Goal: Task Accomplishment & Management: Use online tool/utility

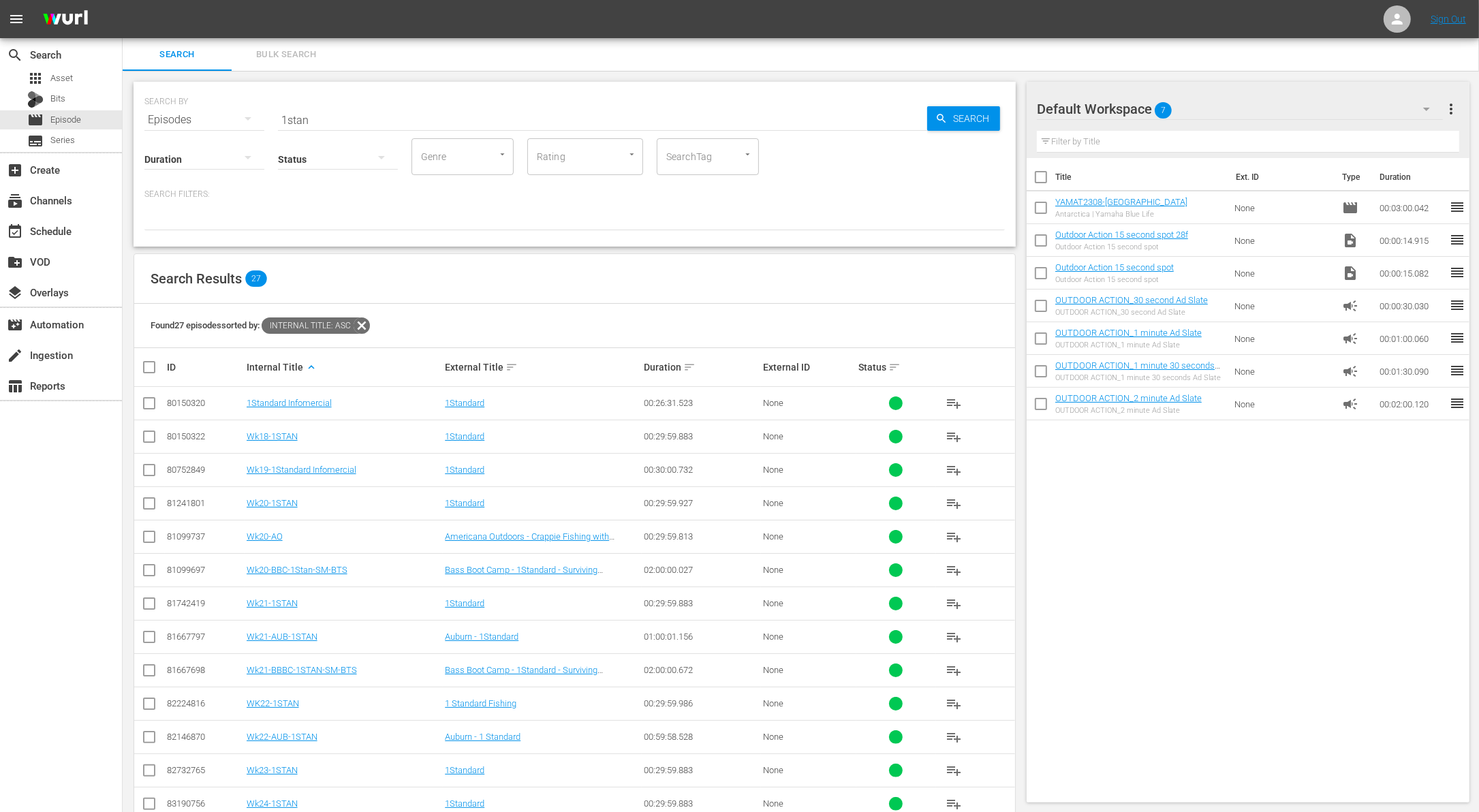
click at [330, 126] on div "Status" at bounding box center [338, 150] width 120 height 49
click at [330, 118] on input "1stan" at bounding box center [602, 120] width 649 height 33
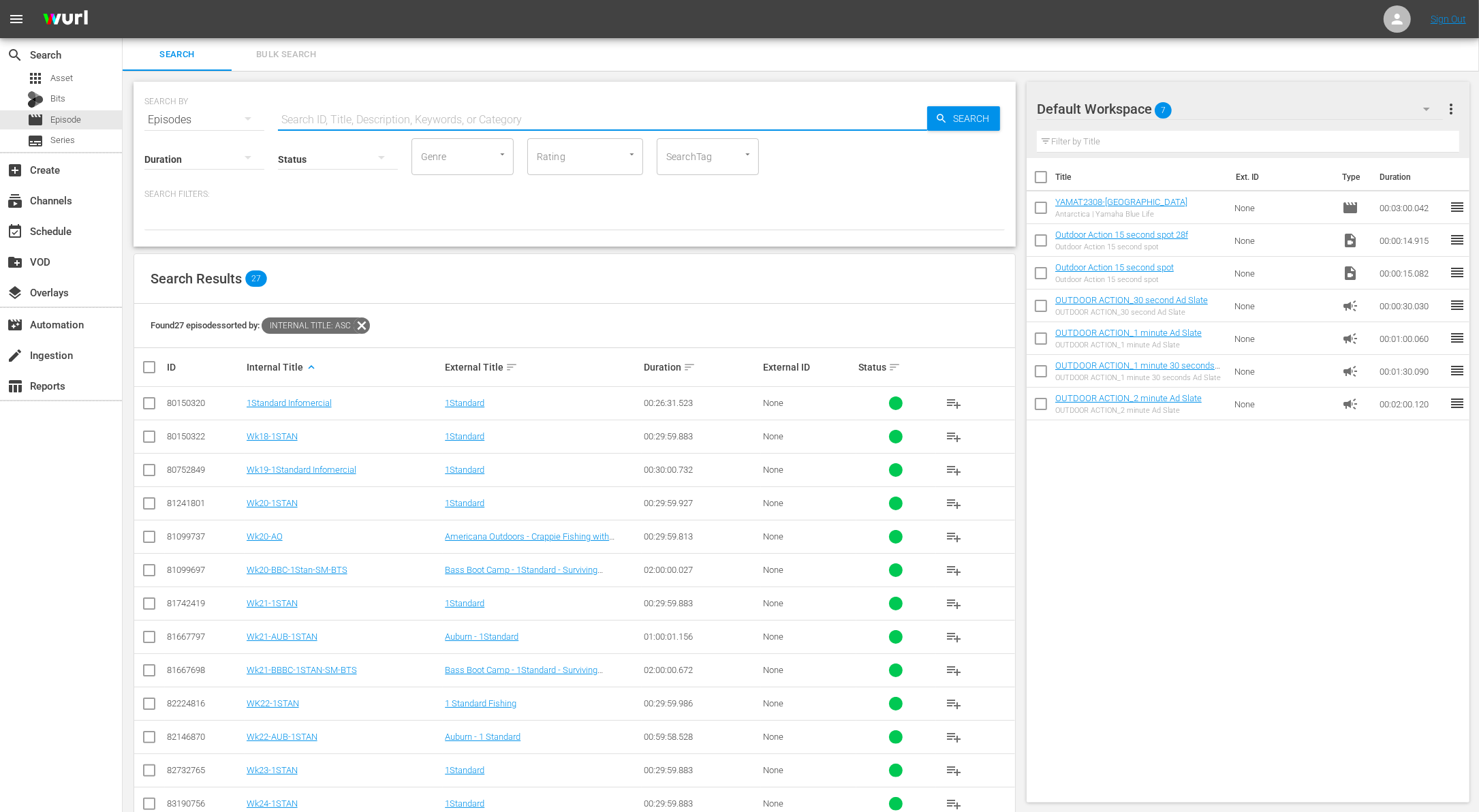
click at [373, 202] on div "Search Filters:" at bounding box center [575, 209] width 861 height 41
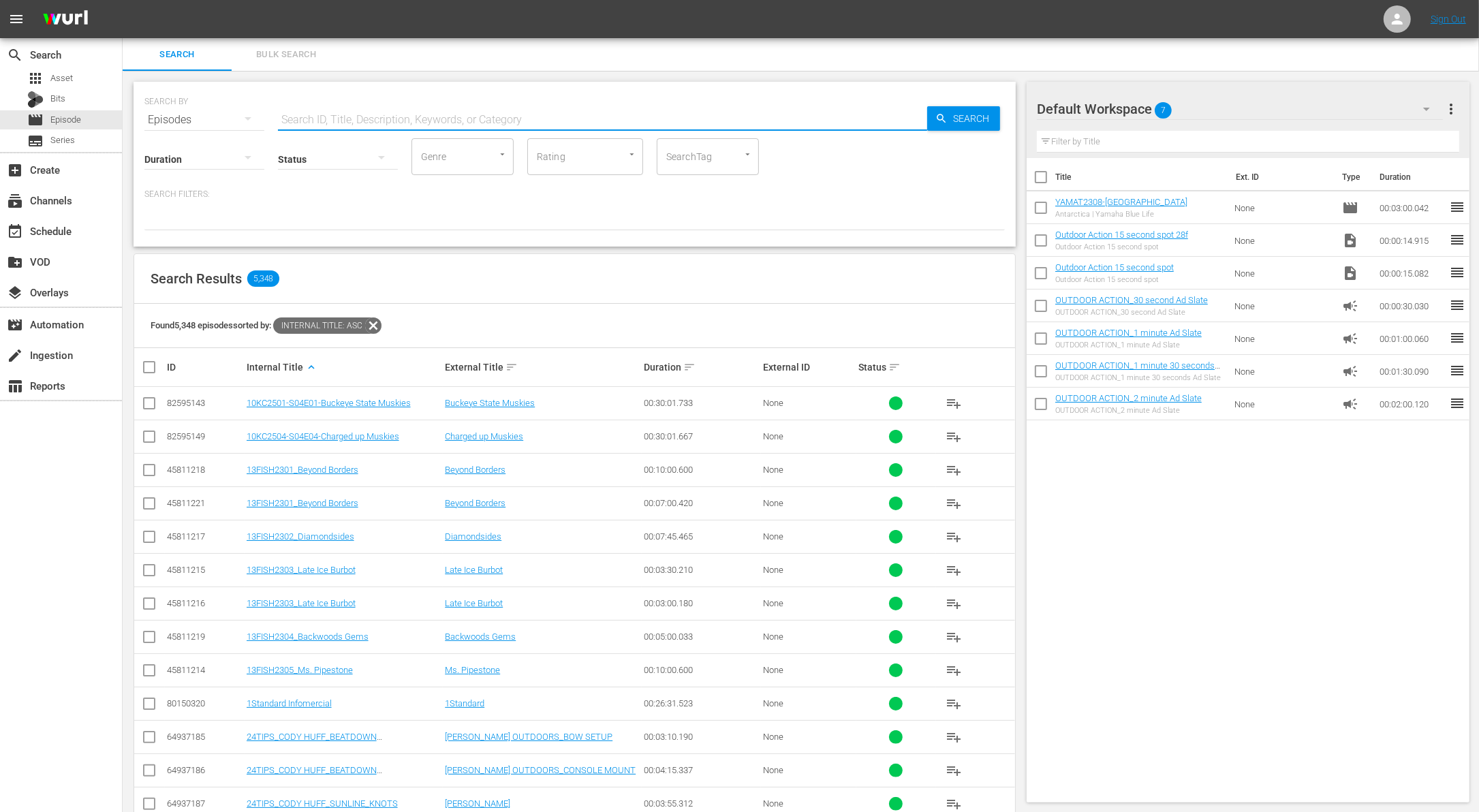
click at [305, 113] on input "text" at bounding box center [602, 120] width 649 height 33
type input "Wk38-"
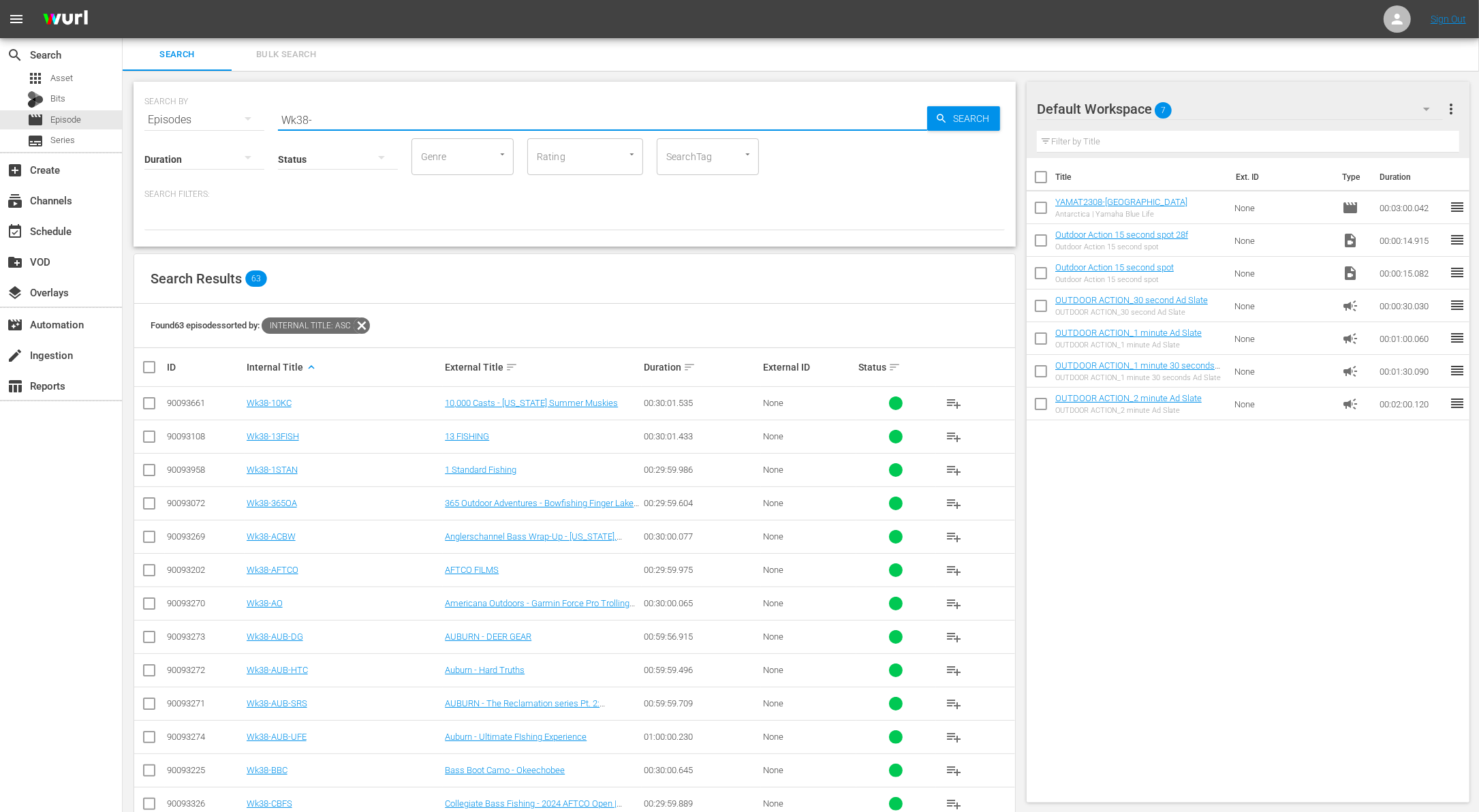
click at [145, 366] on input "checkbox" at bounding box center [155, 367] width 27 height 16
checkbox input "true"
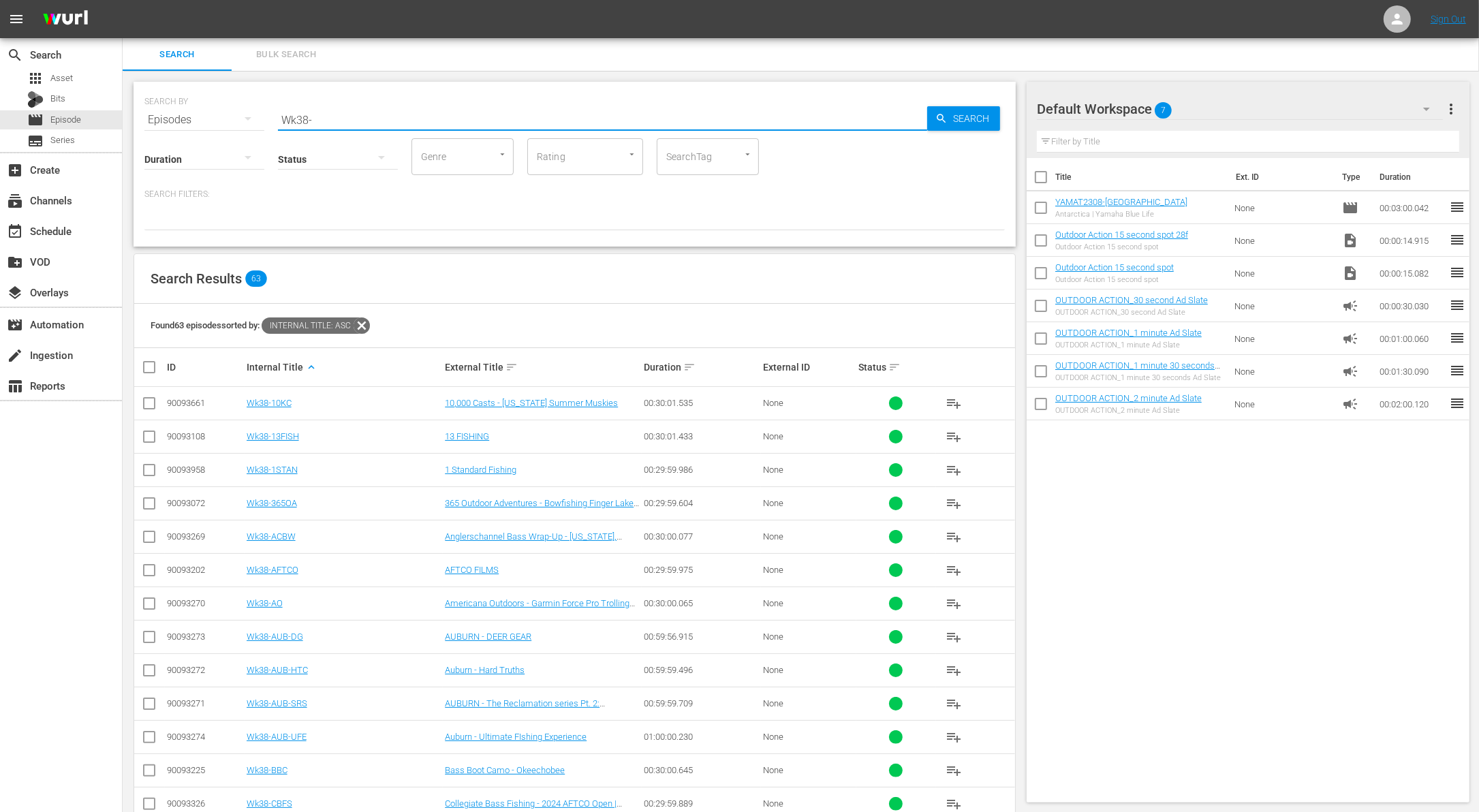
checkbox input "true"
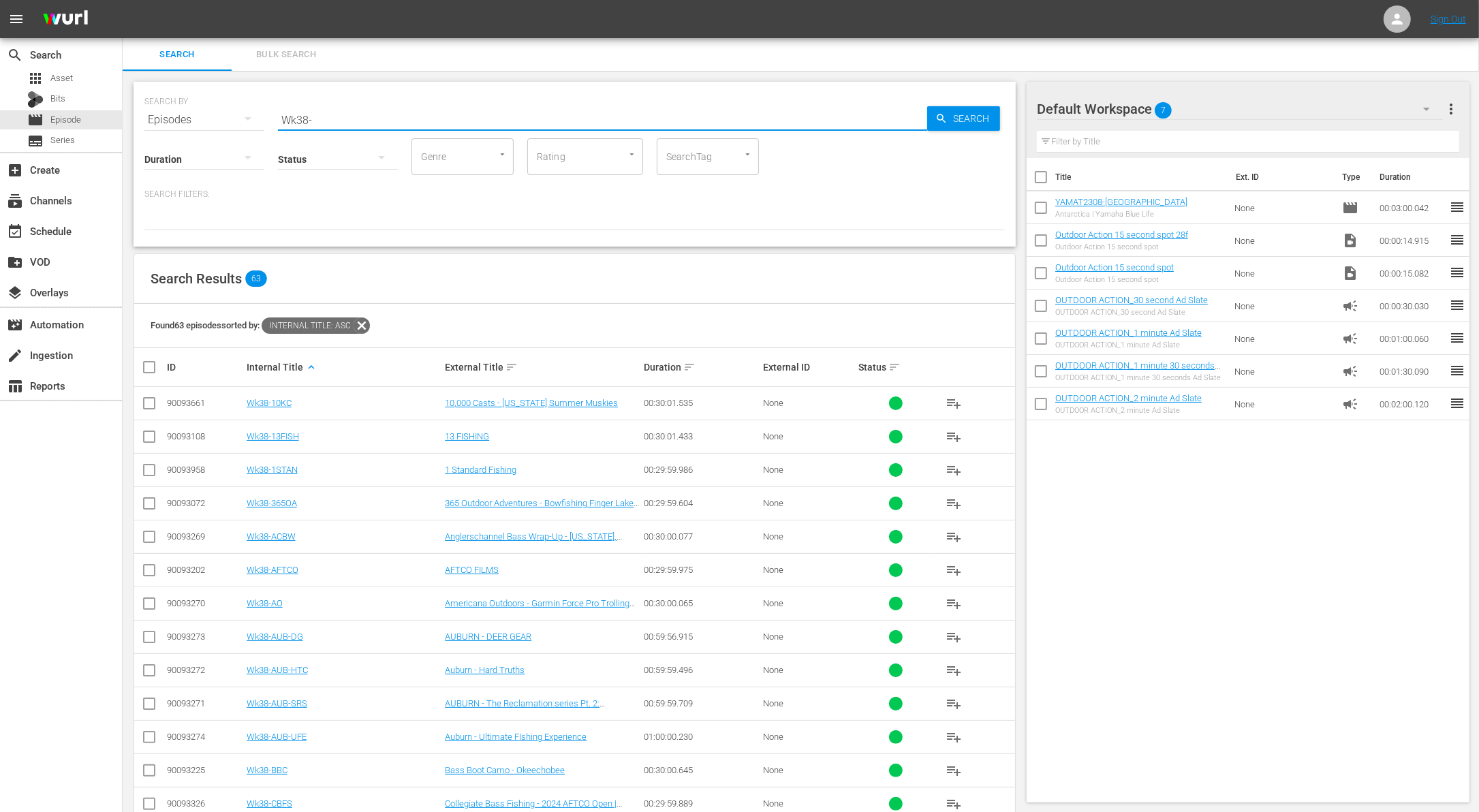
checkbox input "true"
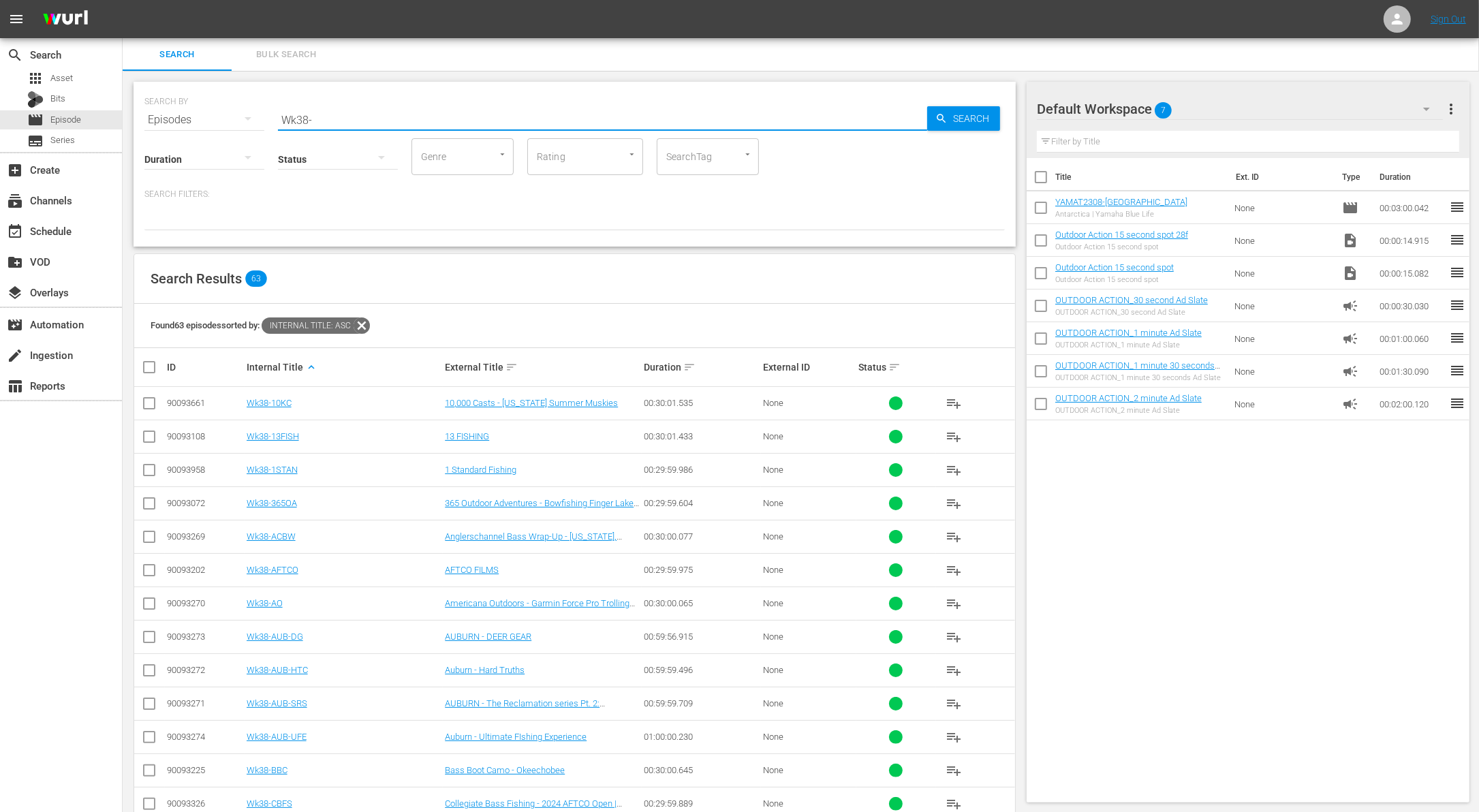
checkbox input "true"
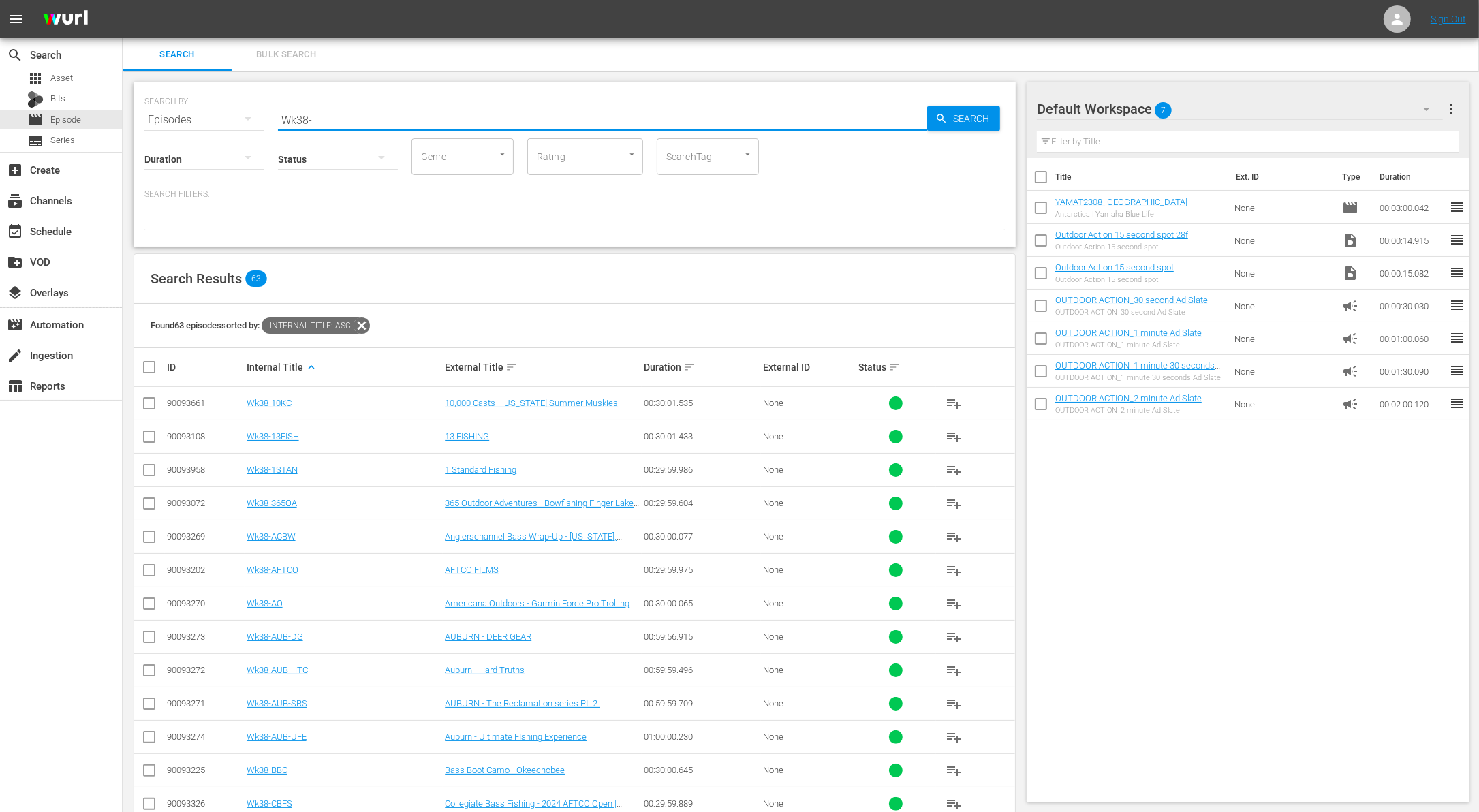
checkbox input "true"
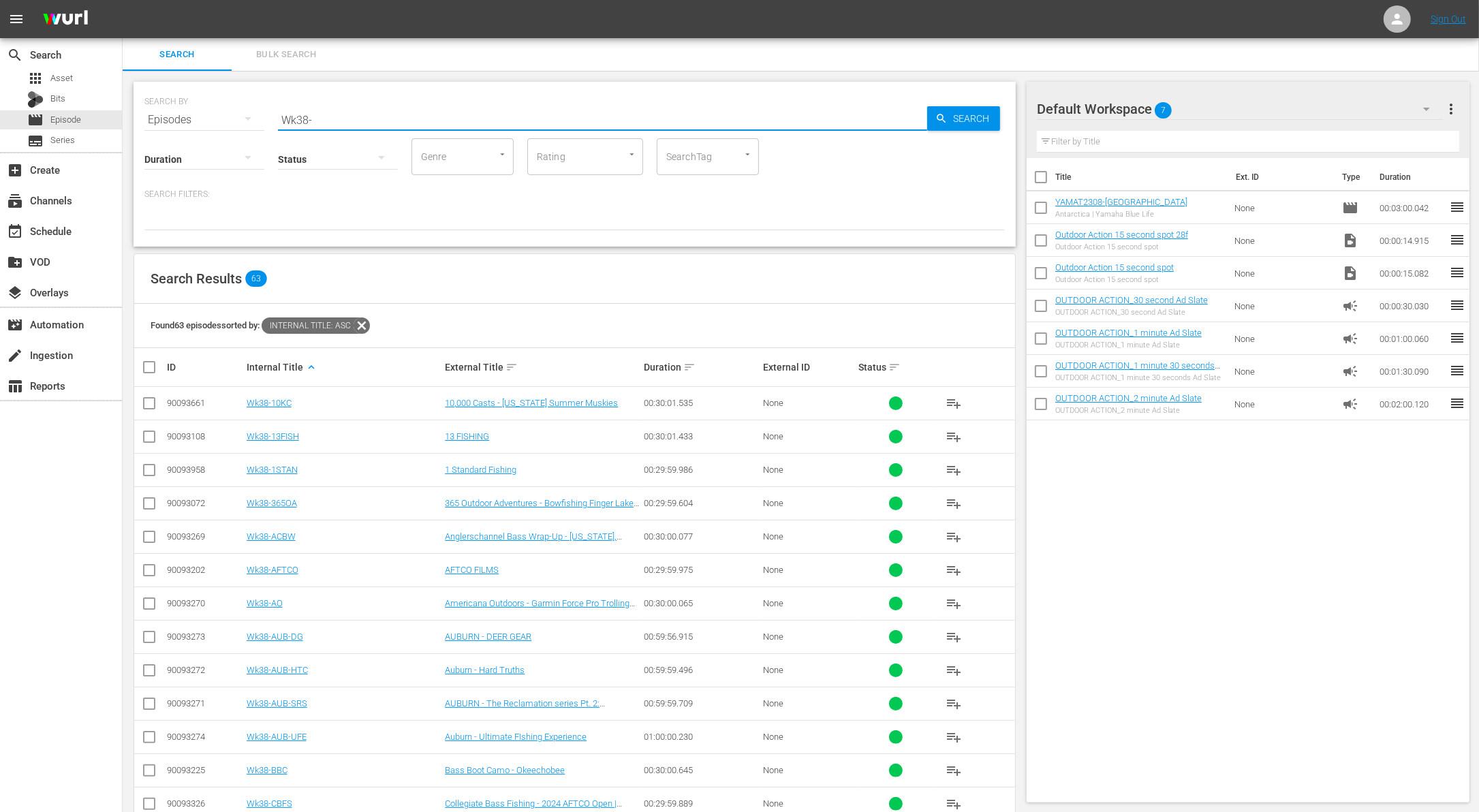
checkbox input "true"
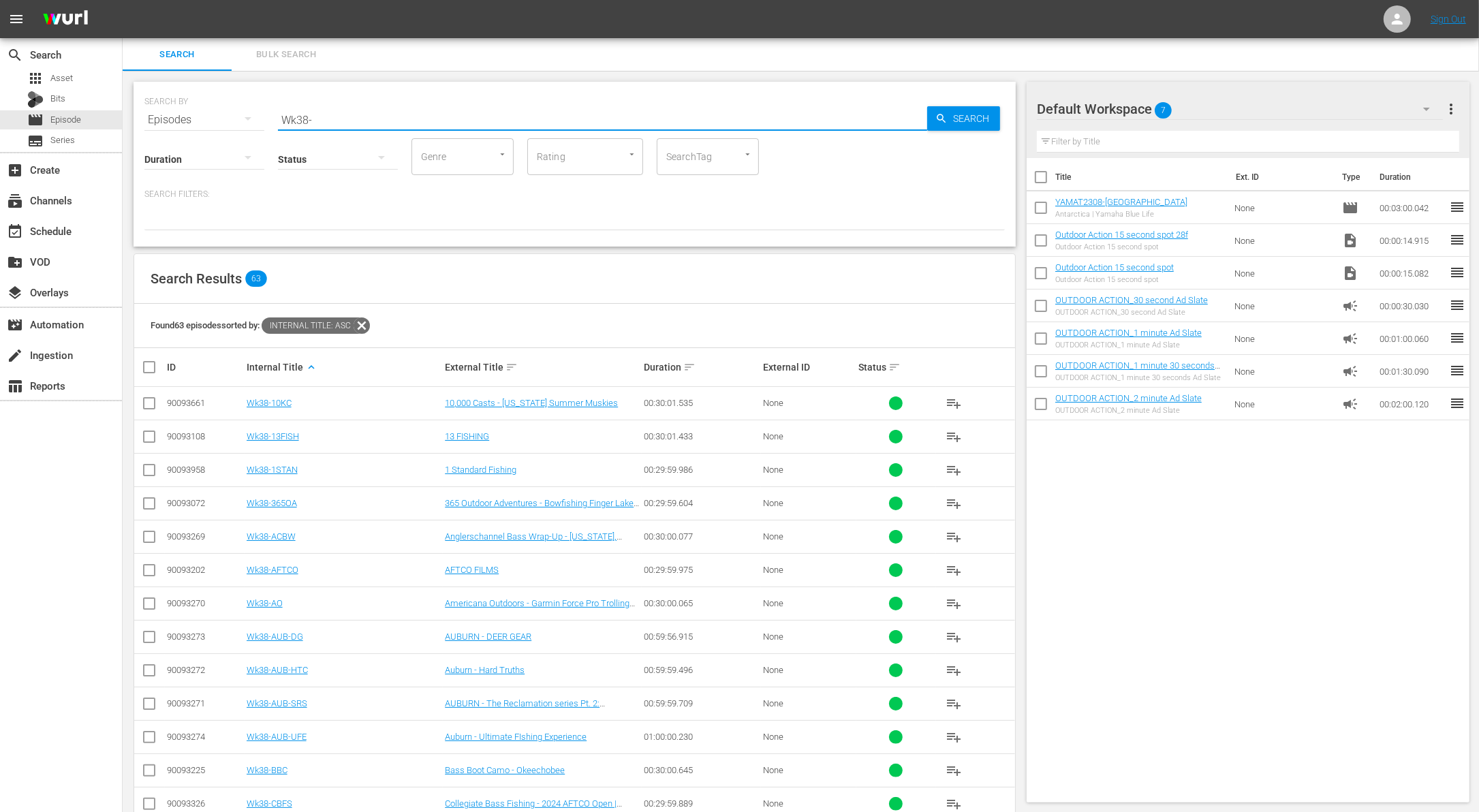
checkbox input "true"
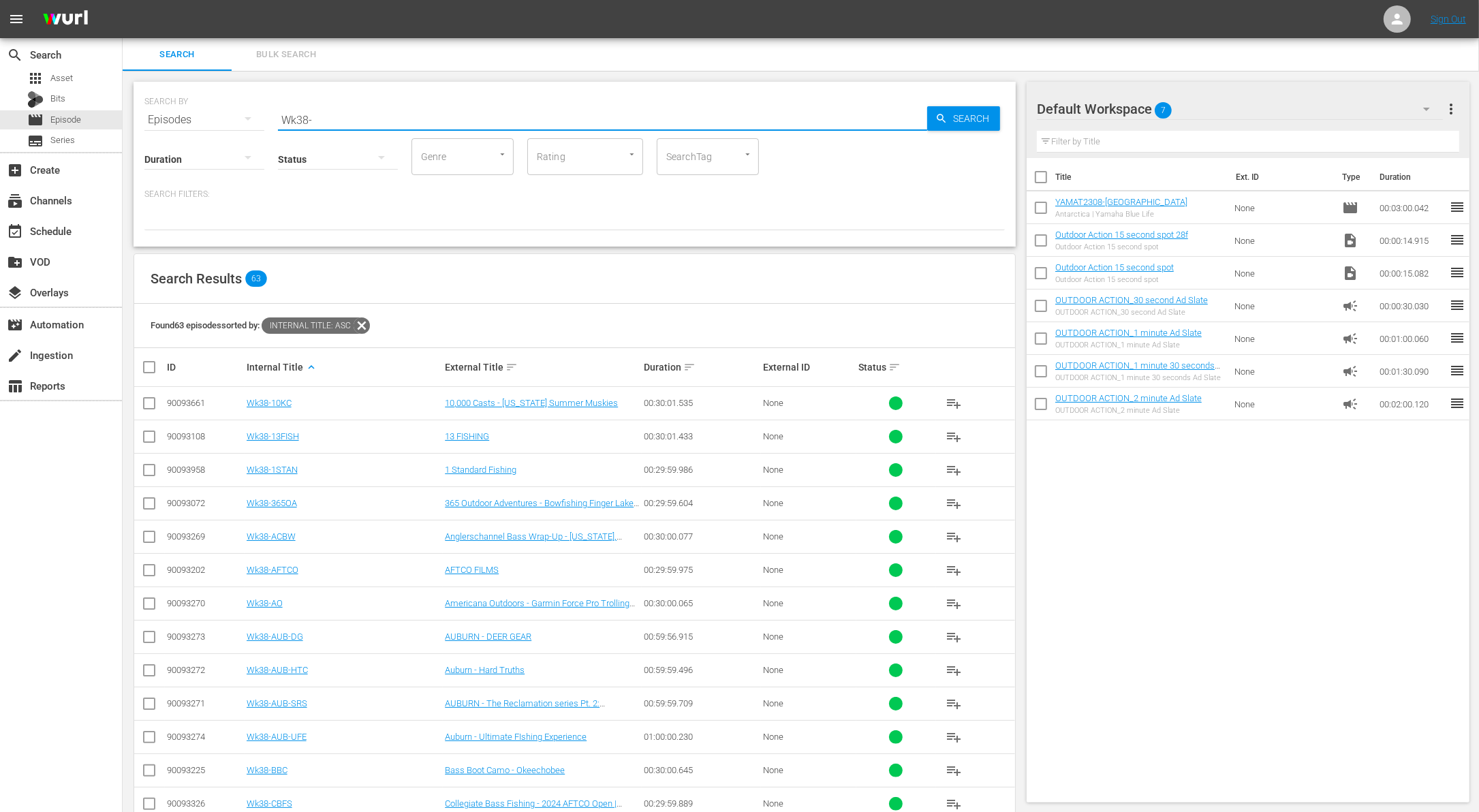
checkbox input "true"
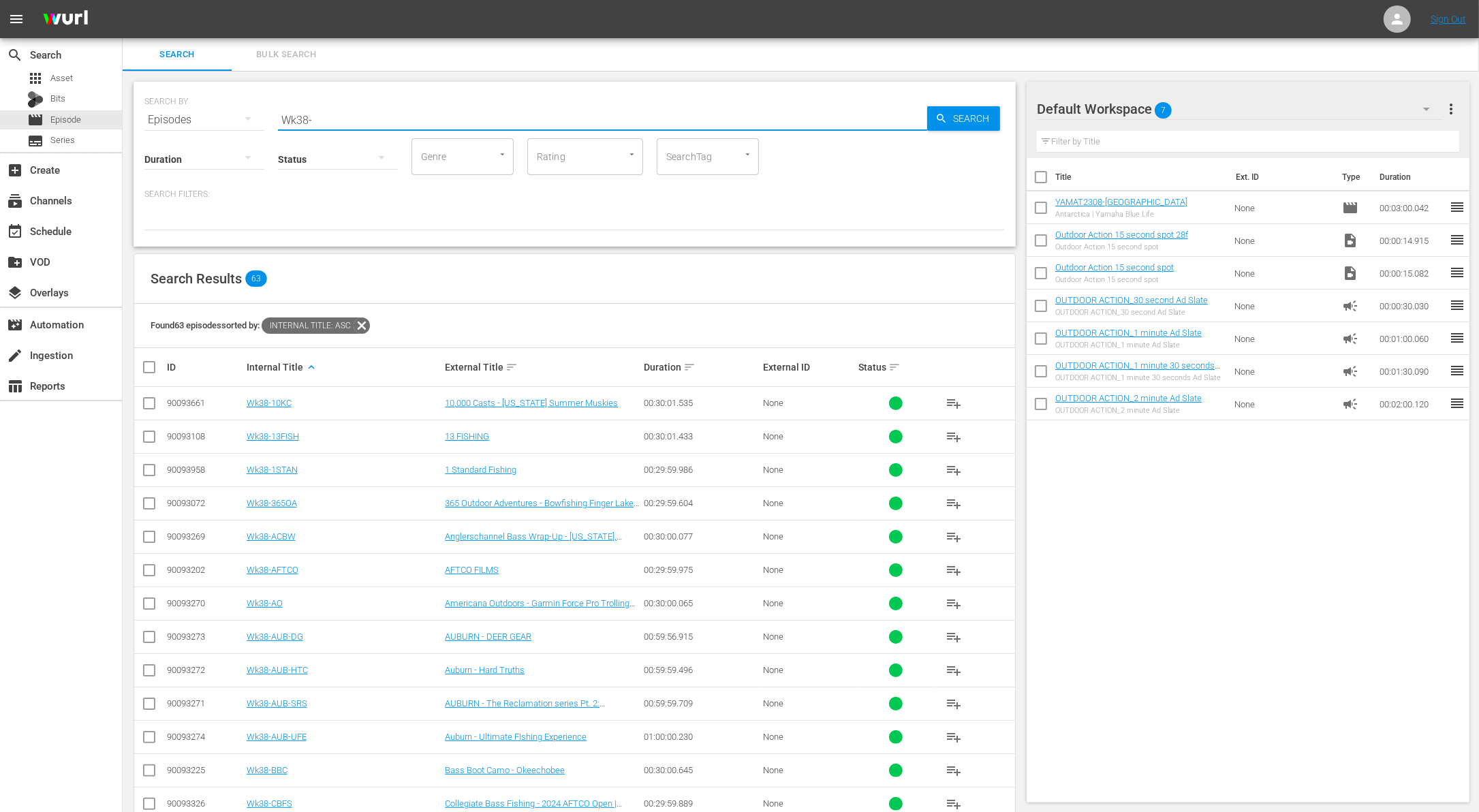
checkbox input "true"
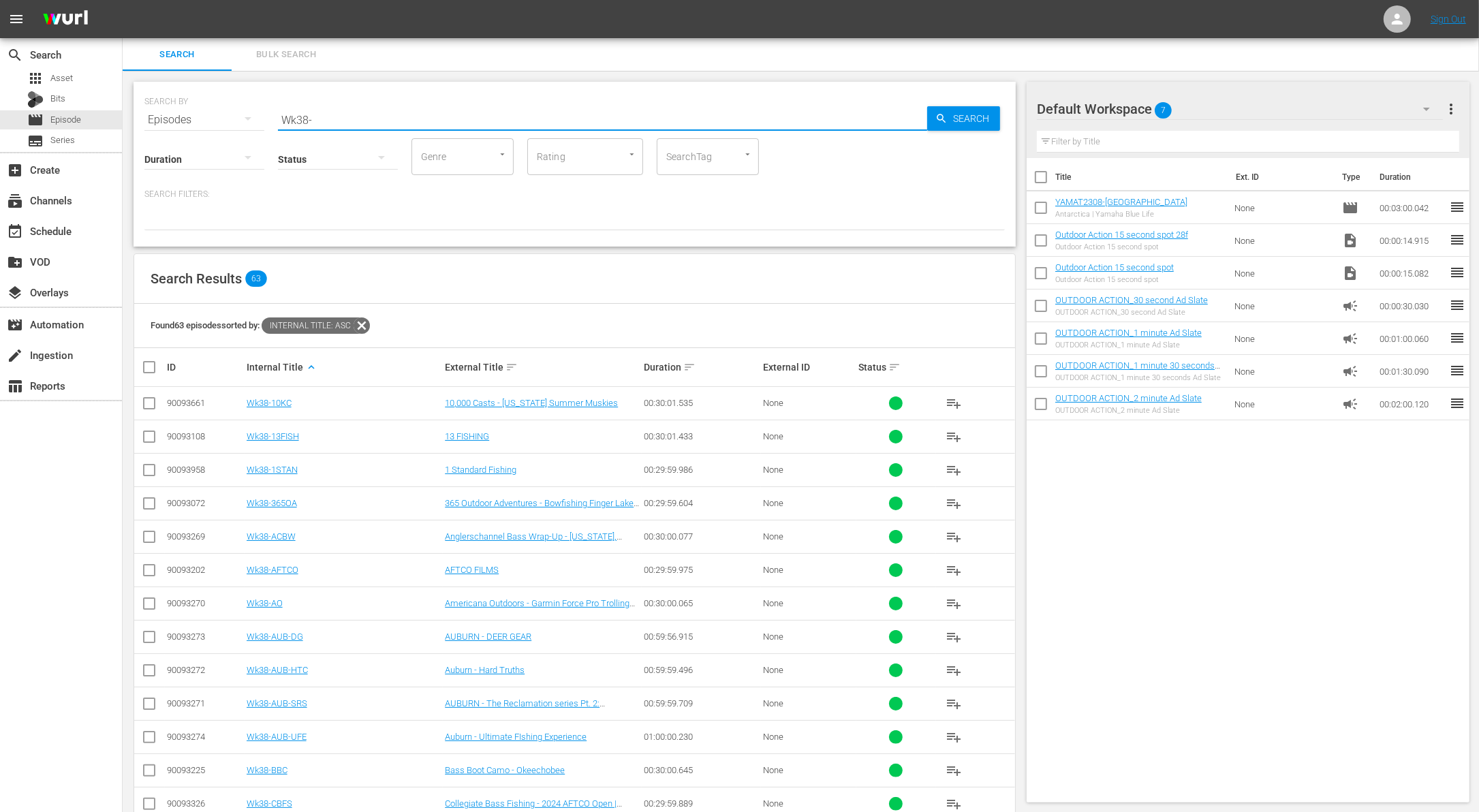
checkbox input "true"
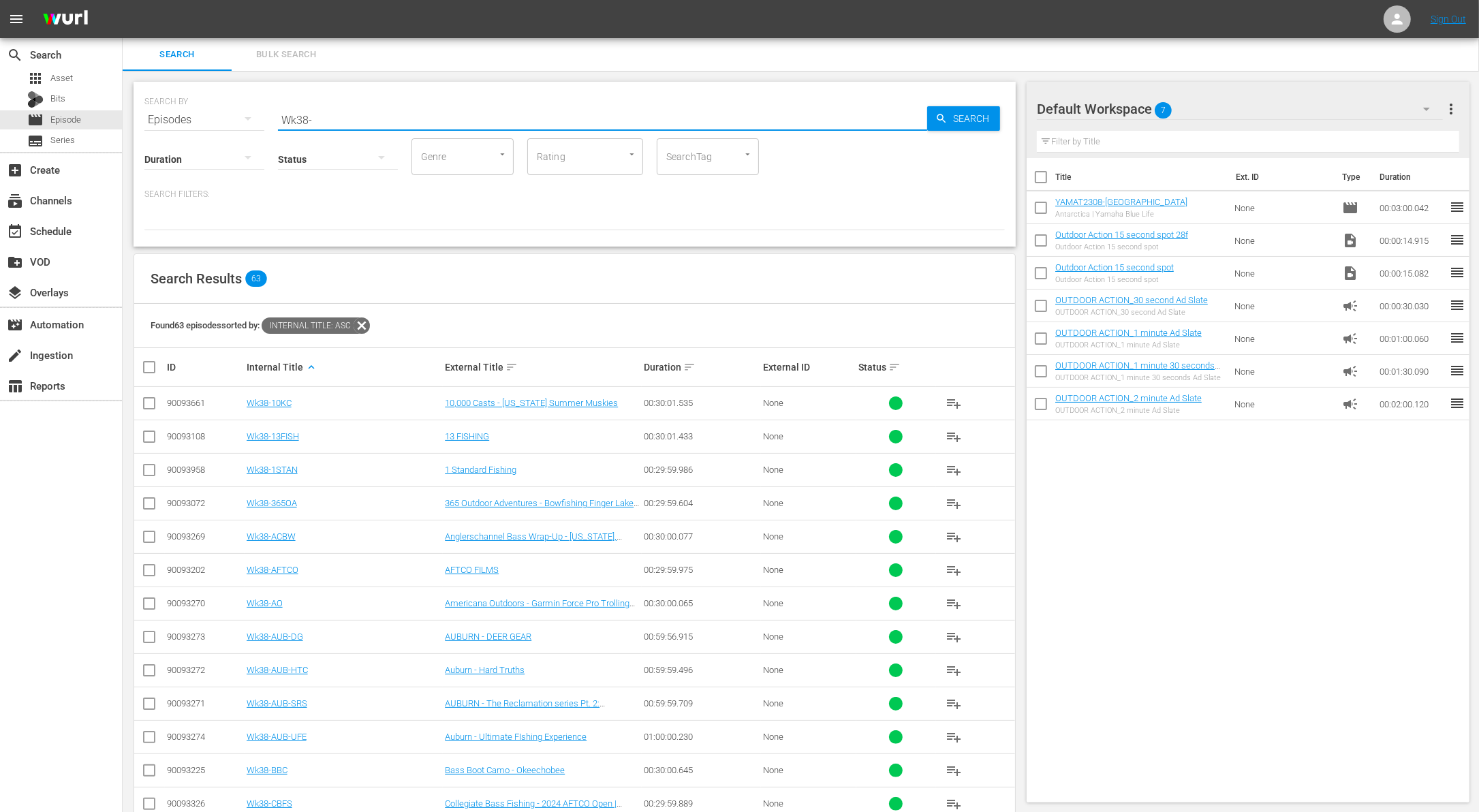
checkbox input "true"
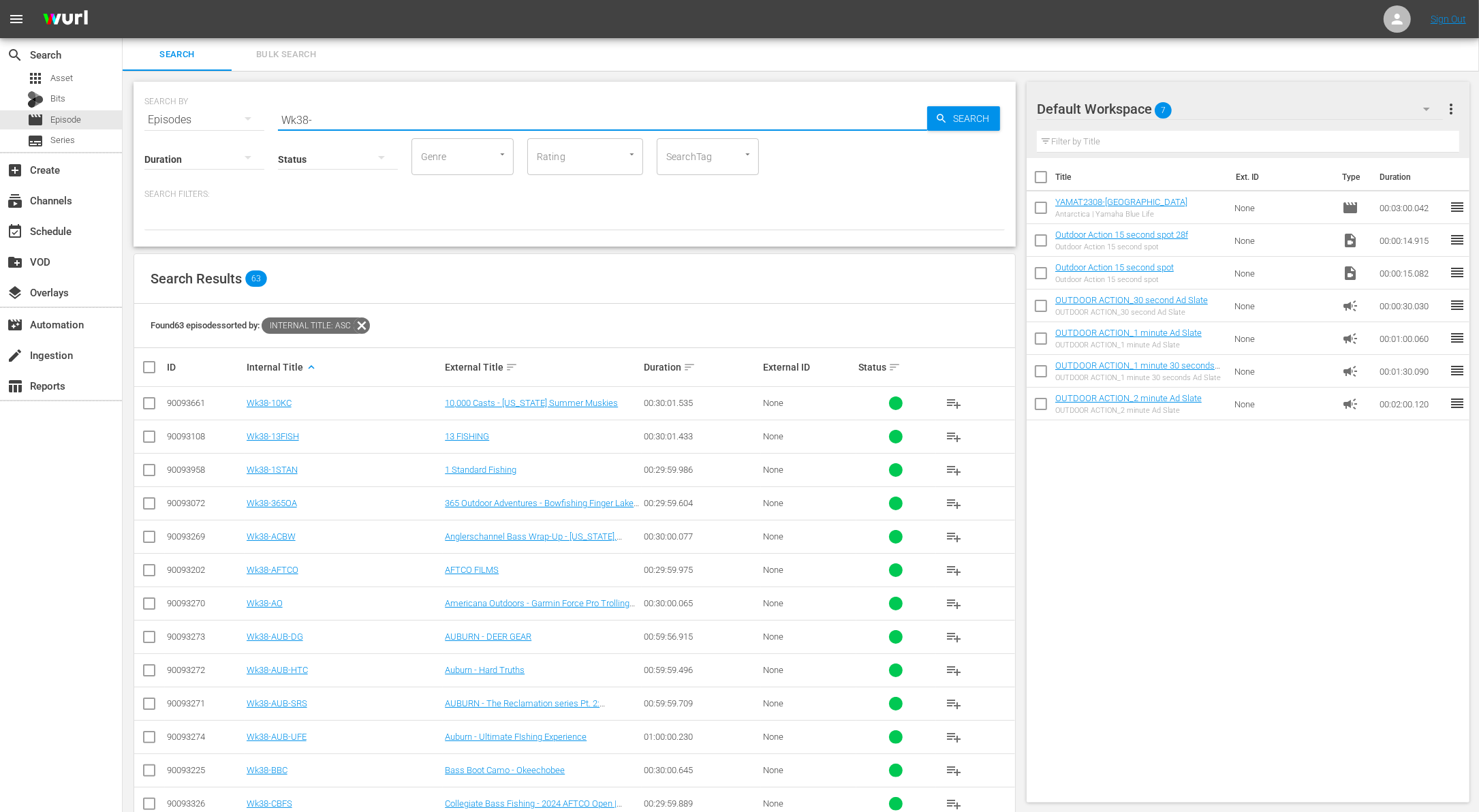
checkbox input "true"
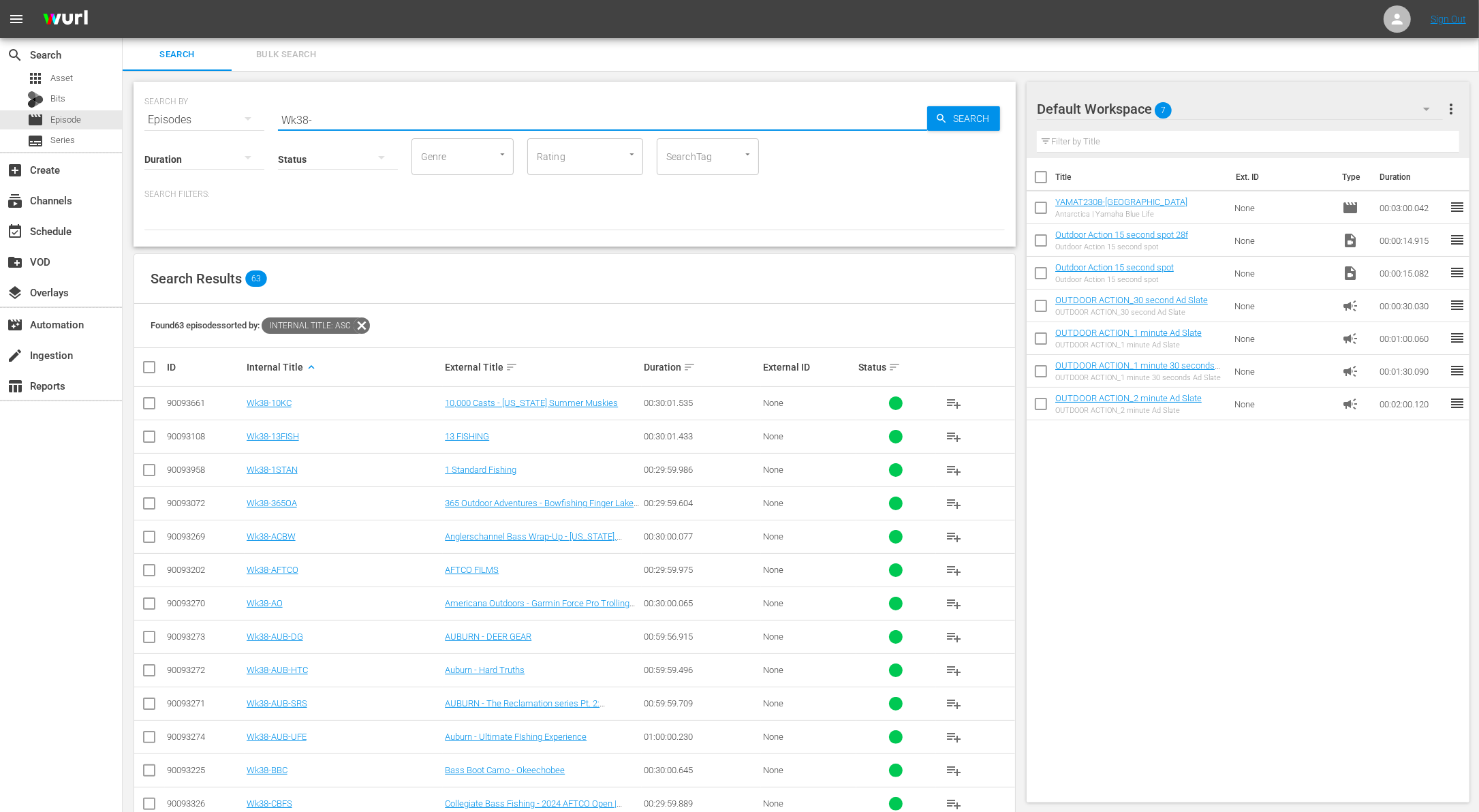
checkbox input "true"
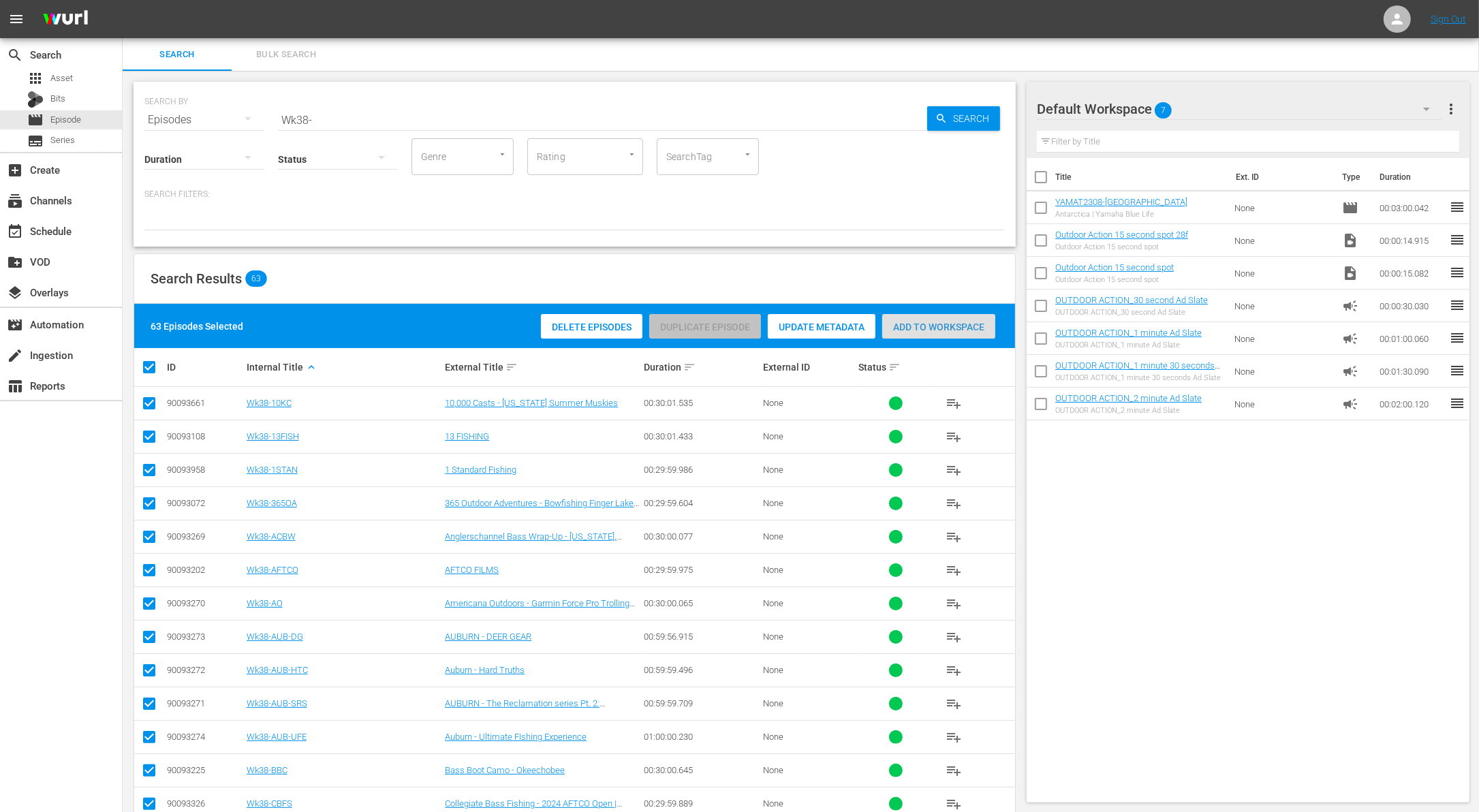
click at [918, 319] on div "Add to Workspace" at bounding box center [938, 327] width 113 height 26
click at [924, 322] on span "Add to Workspace" at bounding box center [938, 326] width 113 height 11
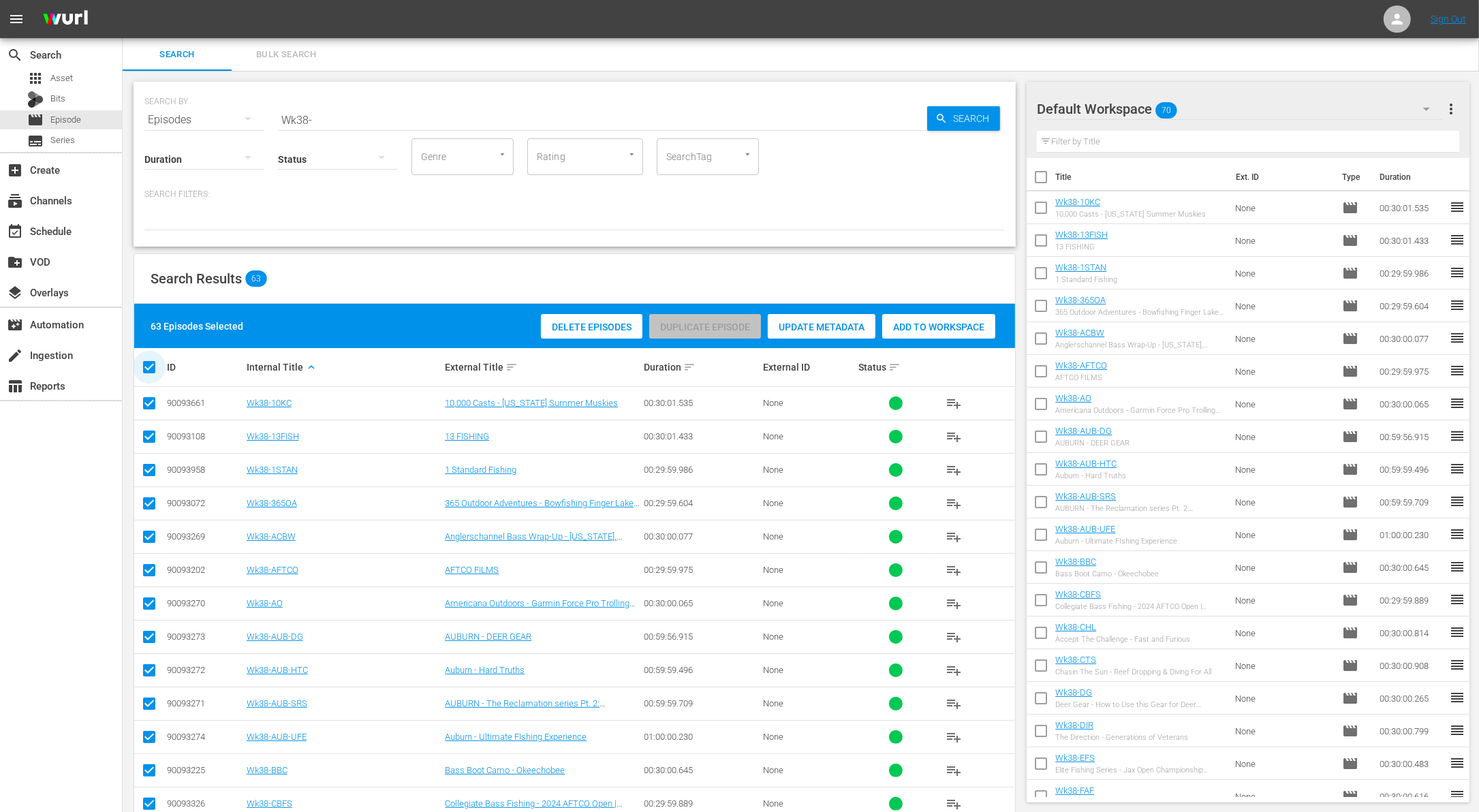
click at [150, 361] on input "checkbox" at bounding box center [155, 367] width 27 height 16
checkbox input "false"
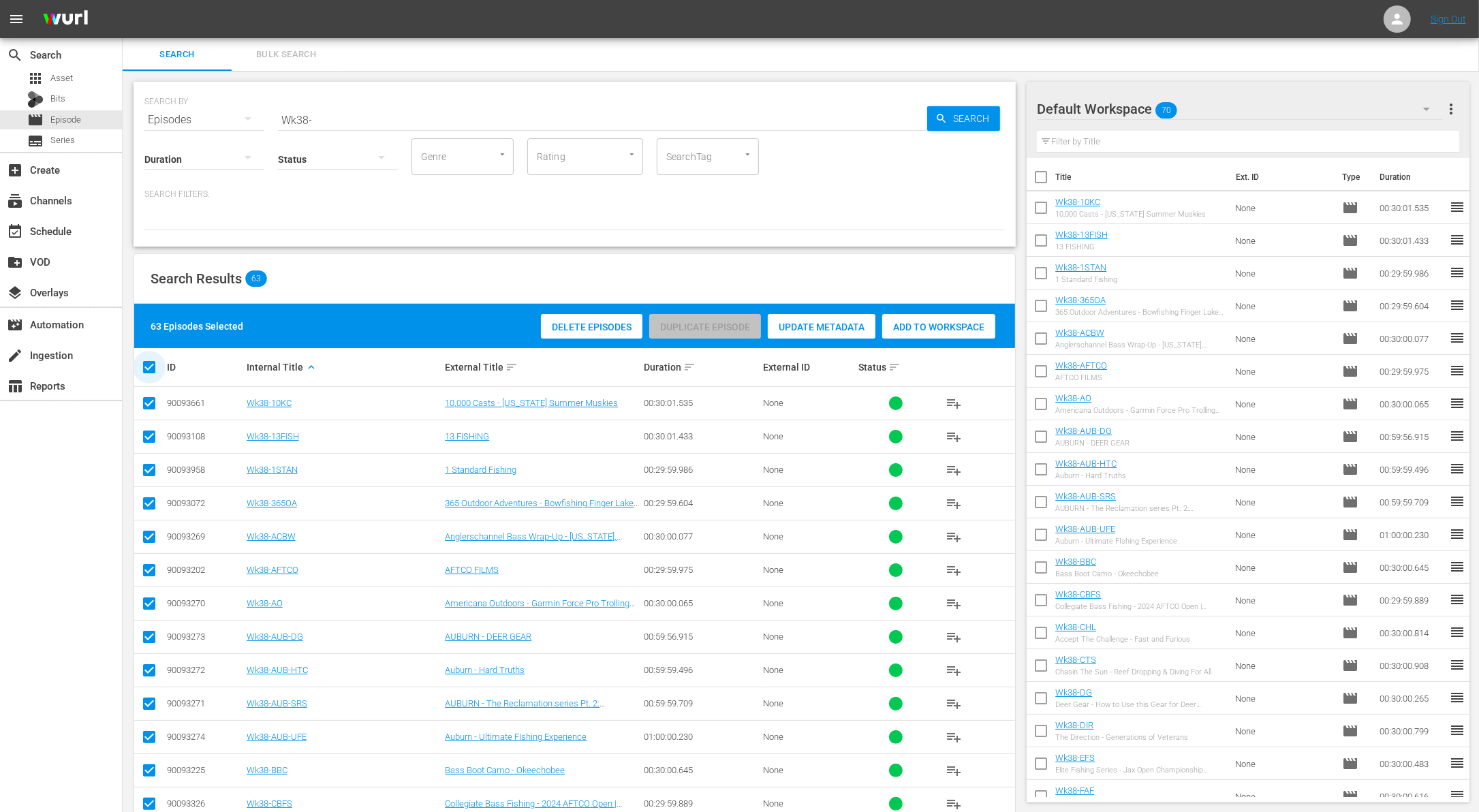
checkbox input "false"
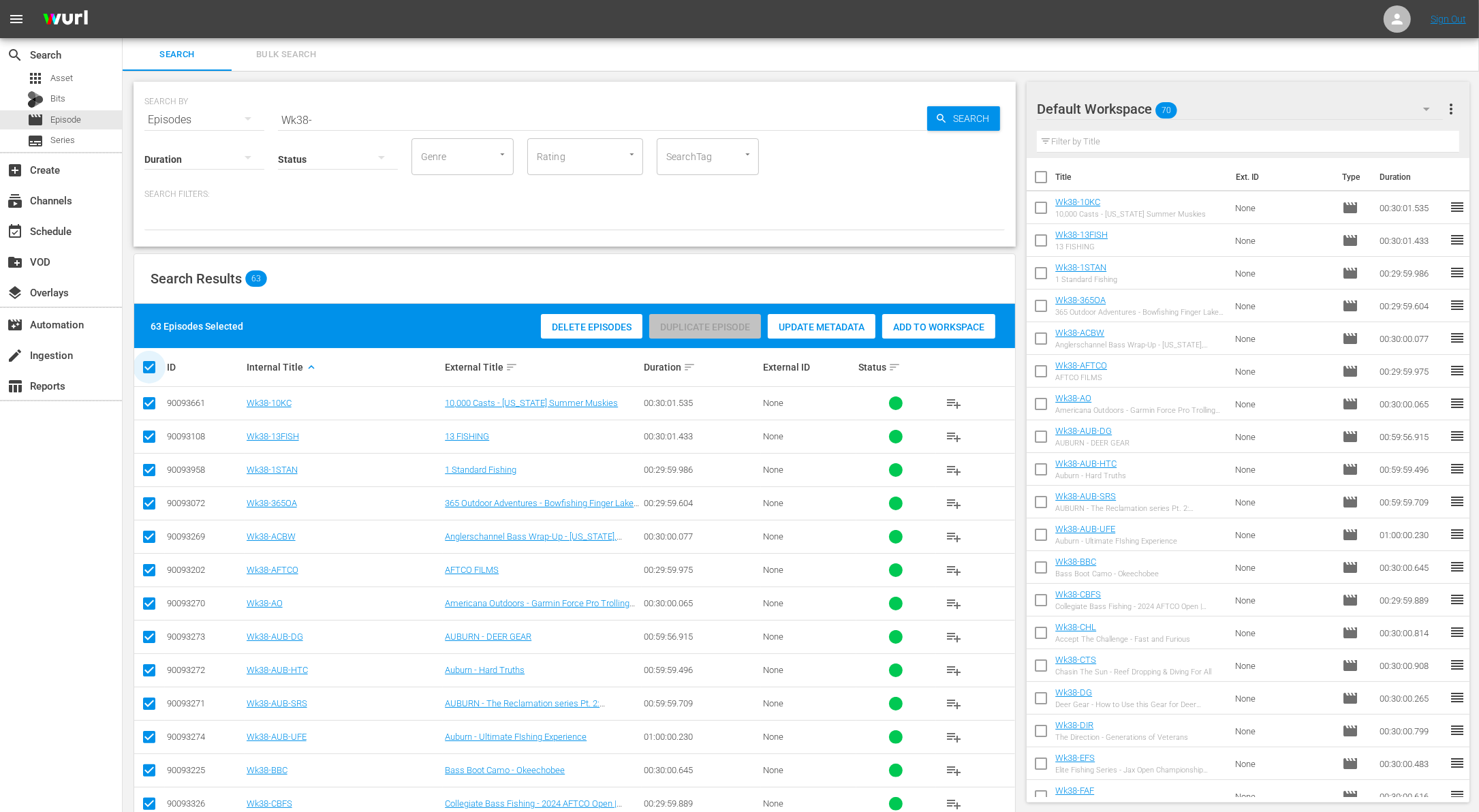
checkbox input "false"
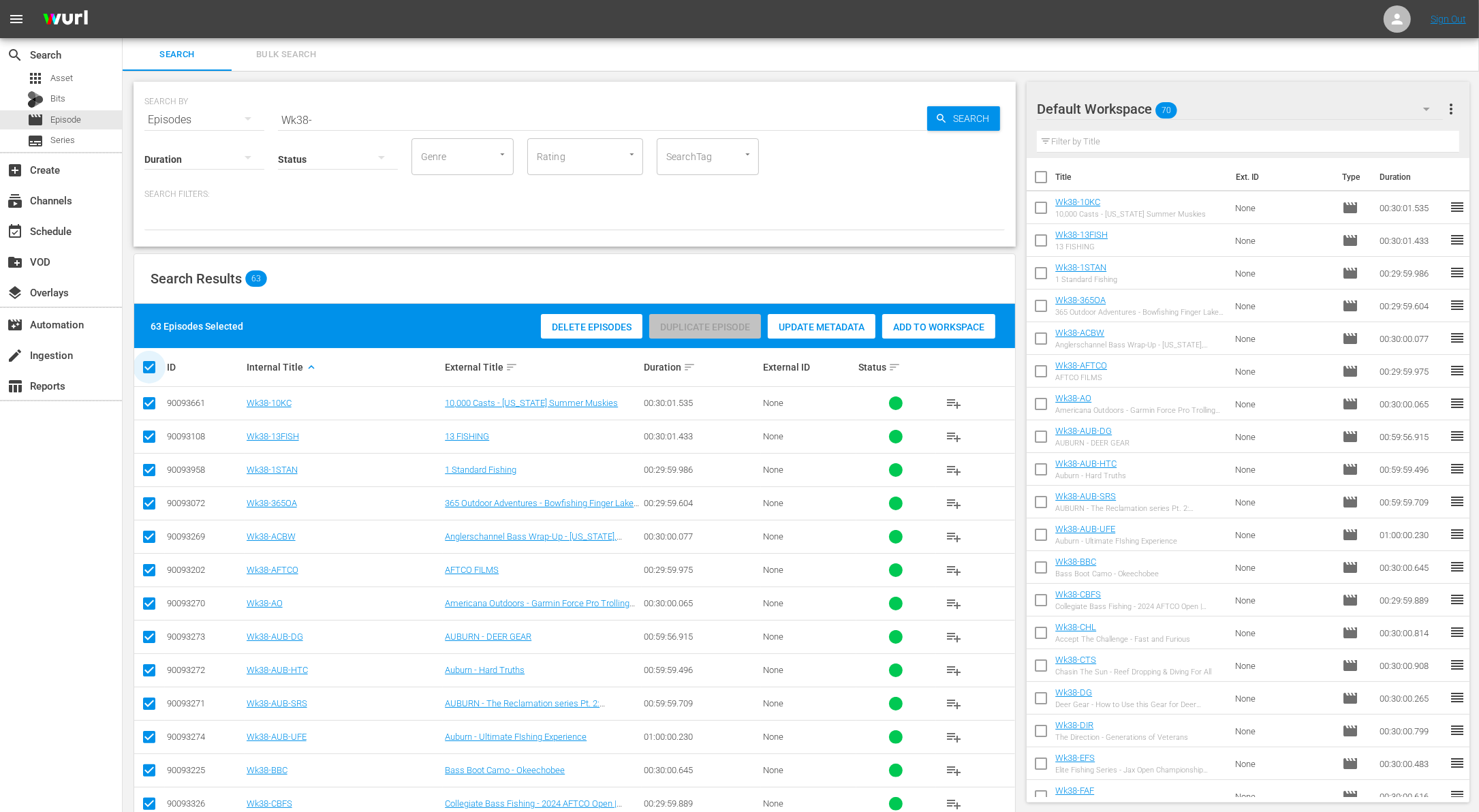
checkbox input "false"
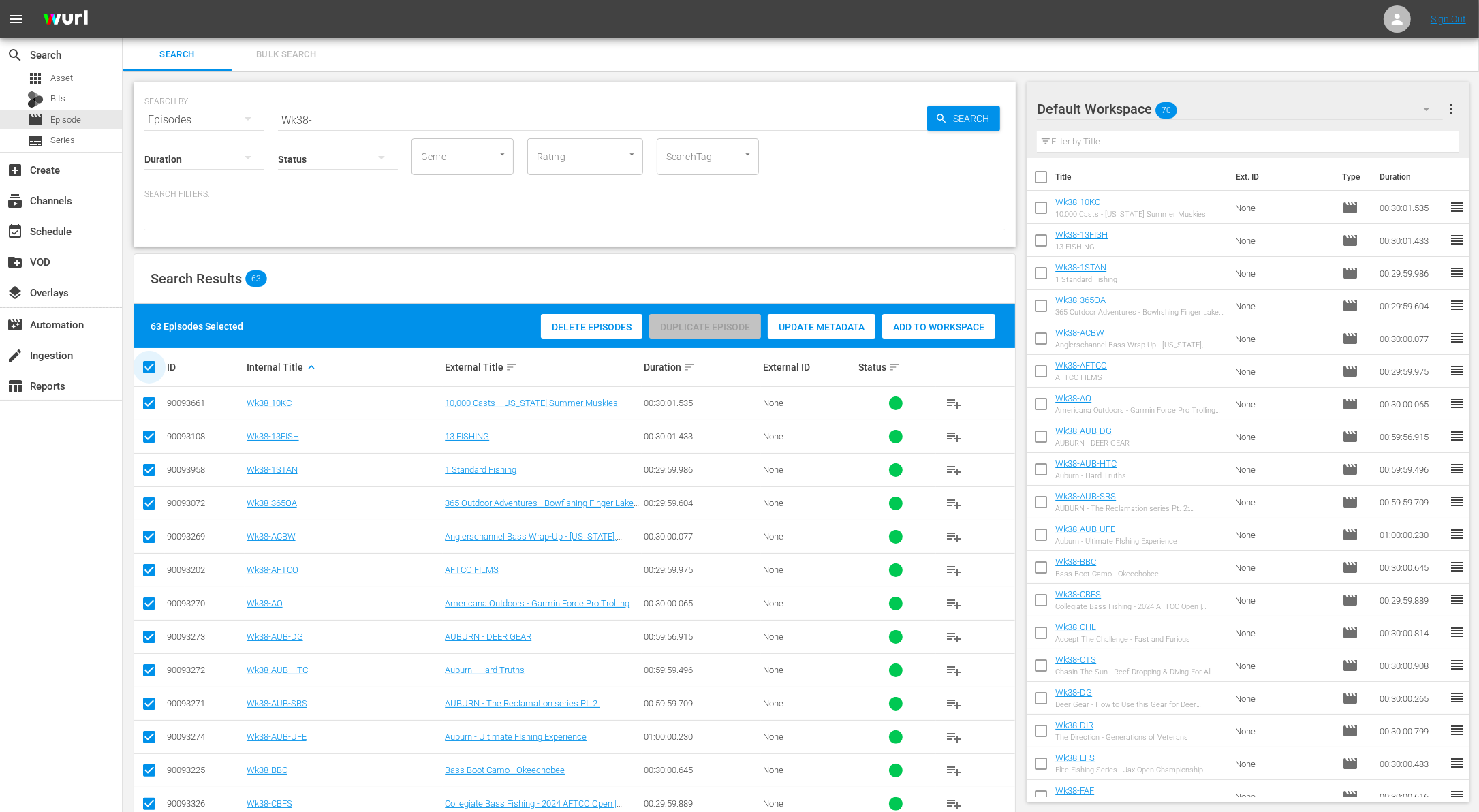
checkbox input "false"
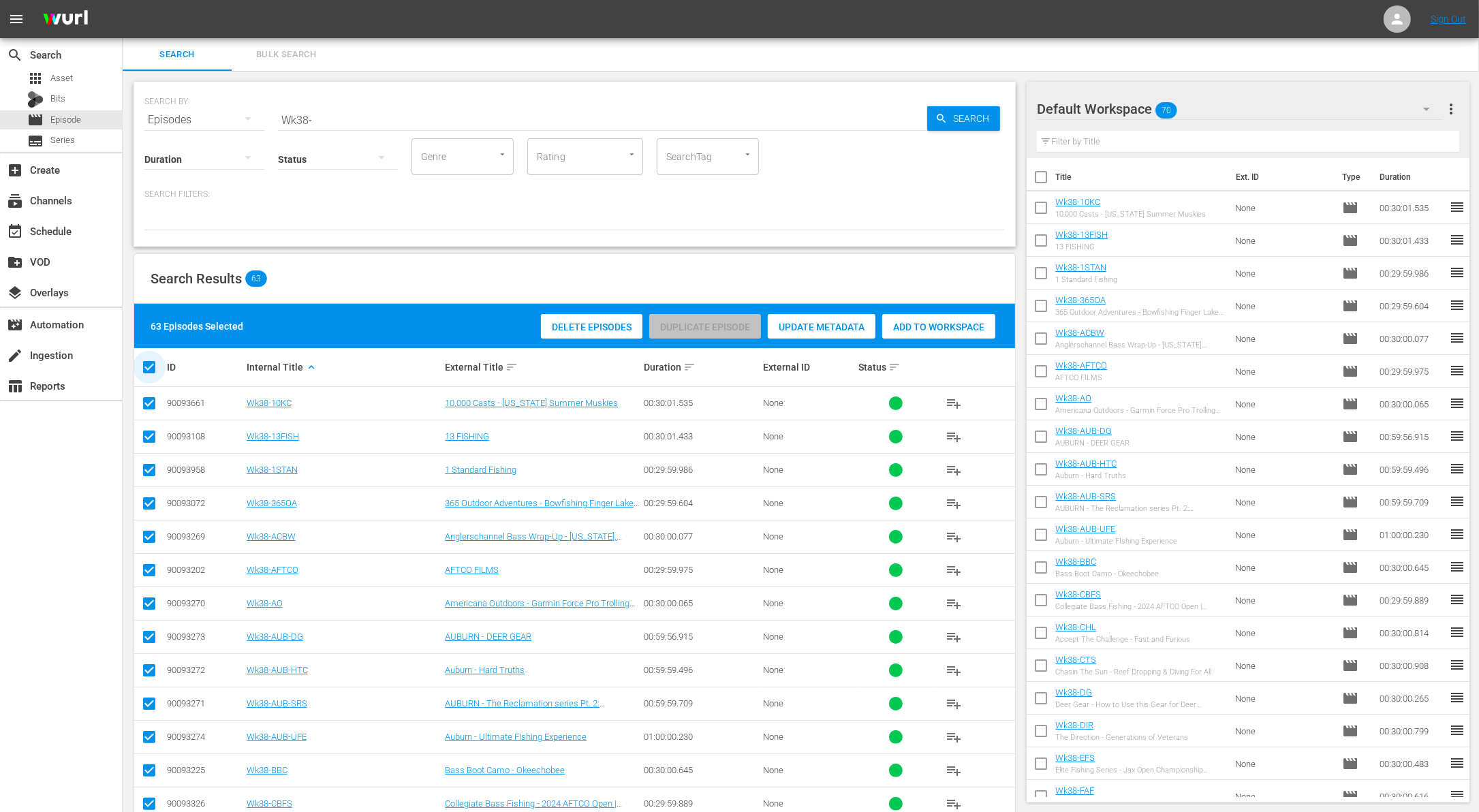
checkbox input "false"
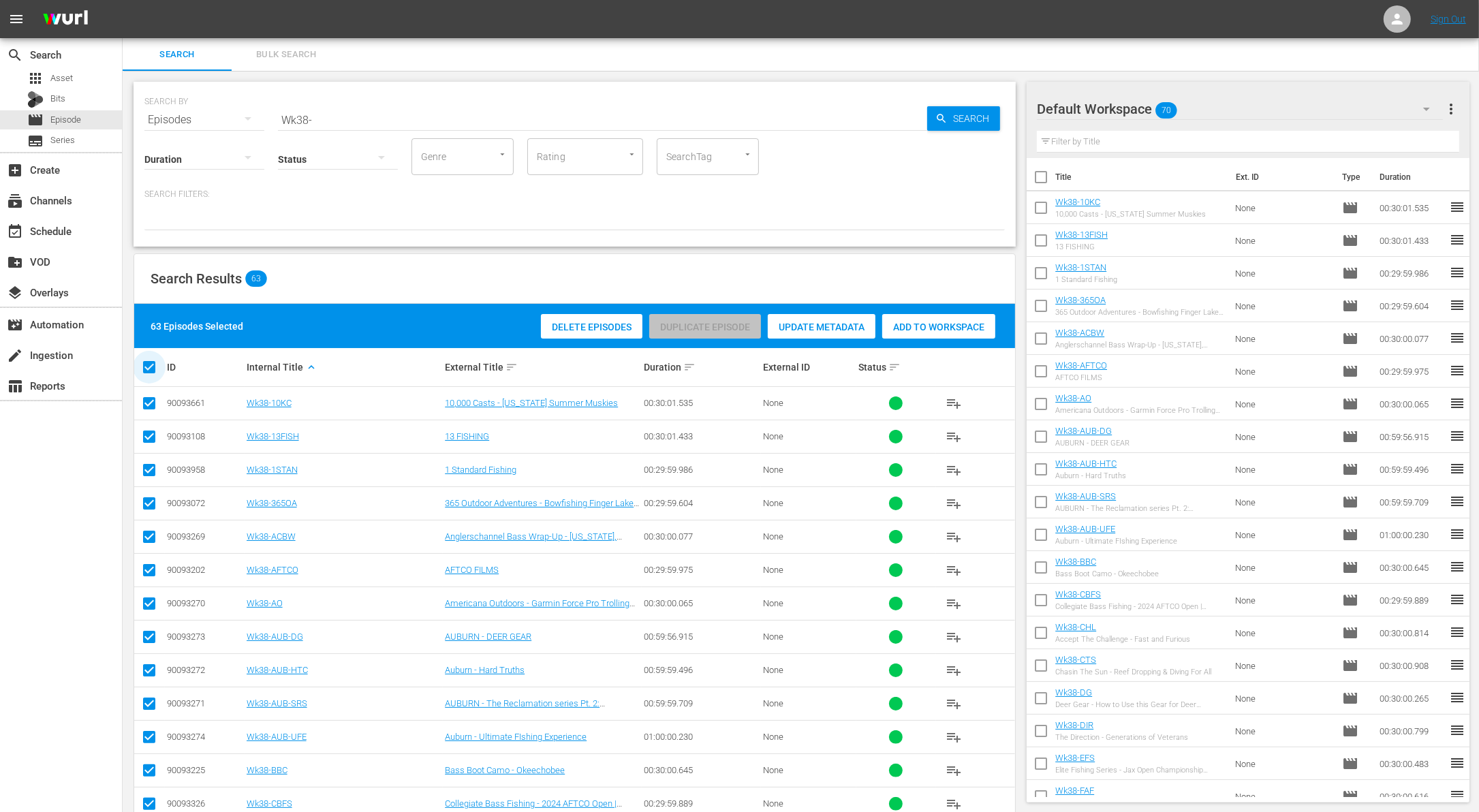
checkbox input "false"
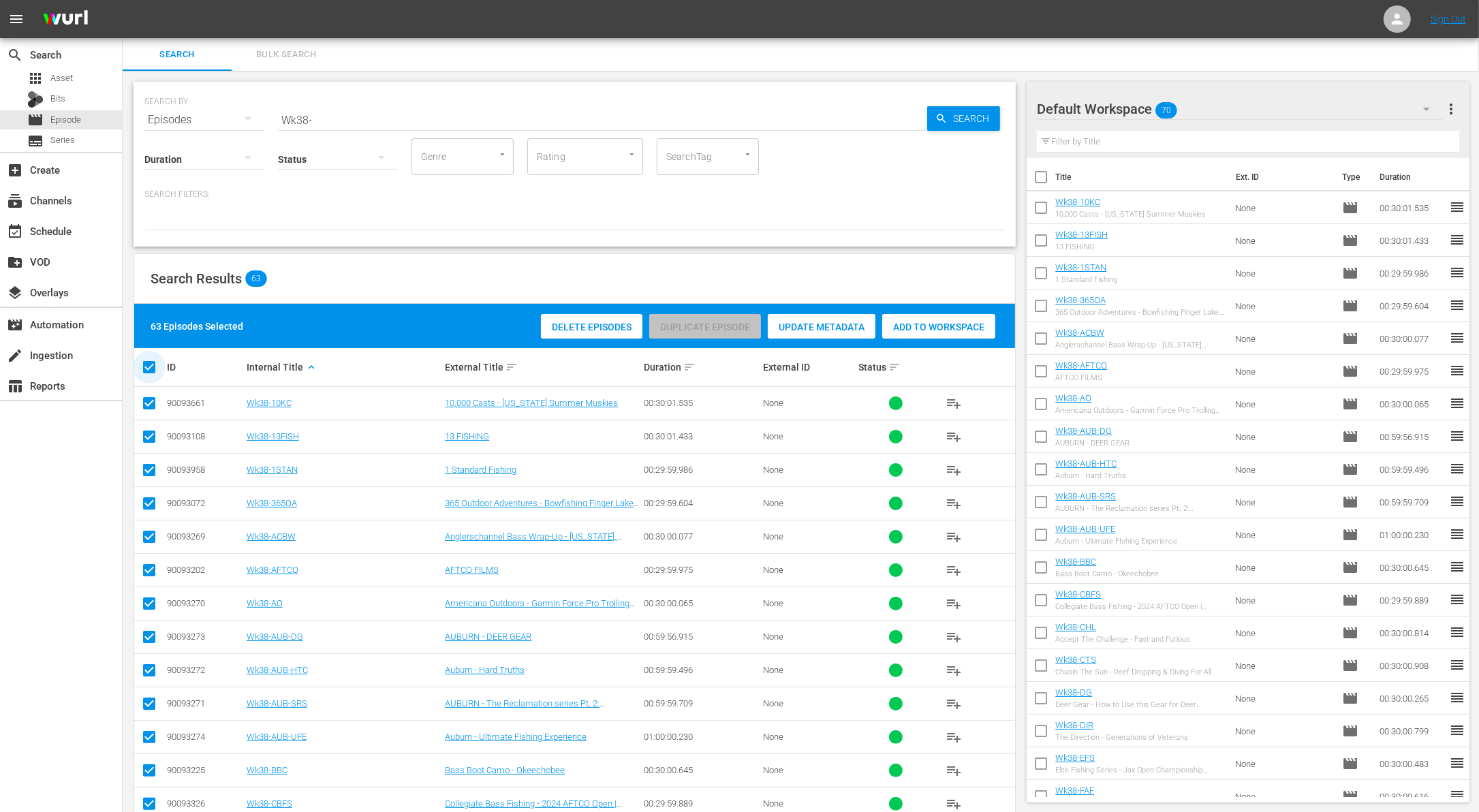
checkbox input "false"
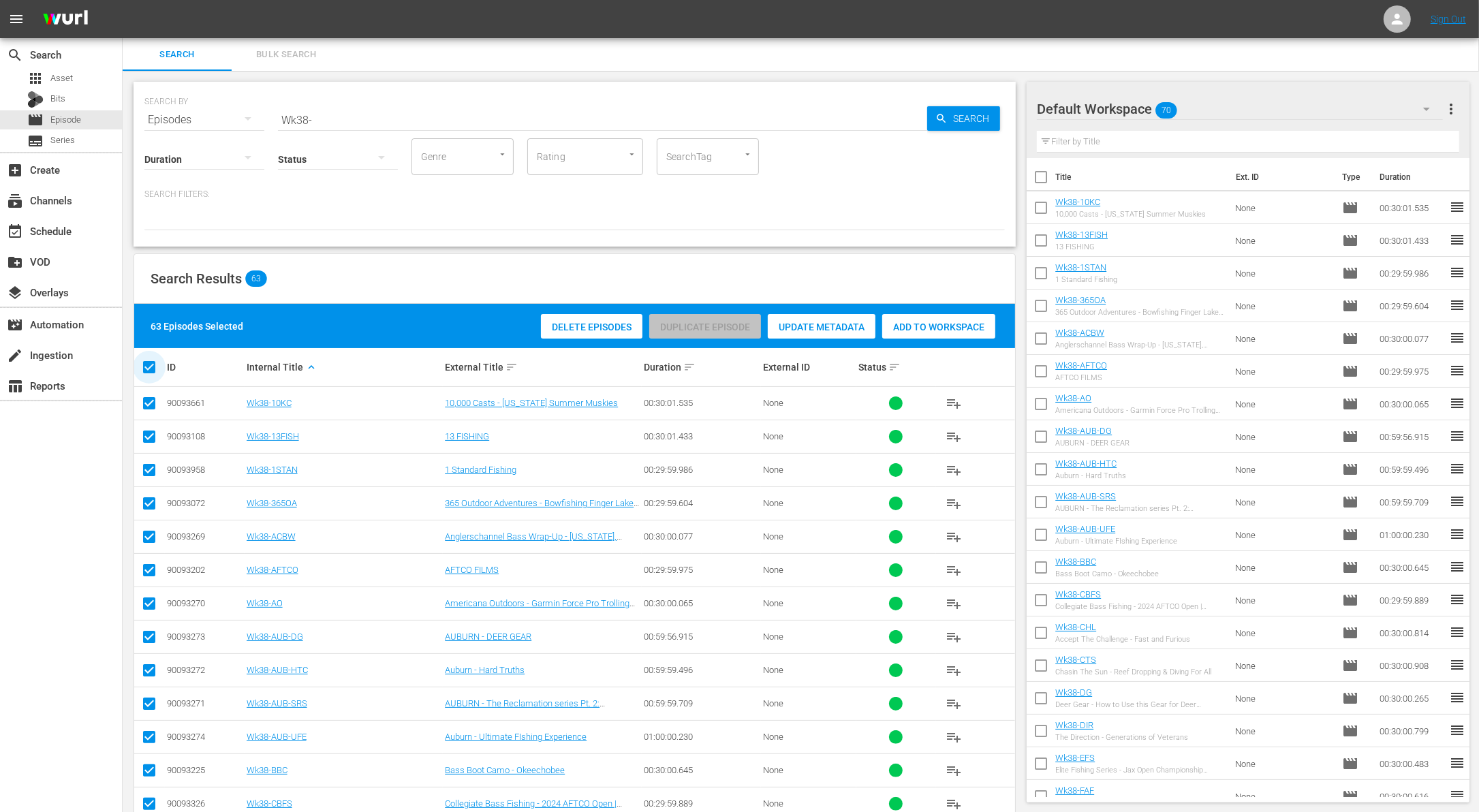
checkbox input "false"
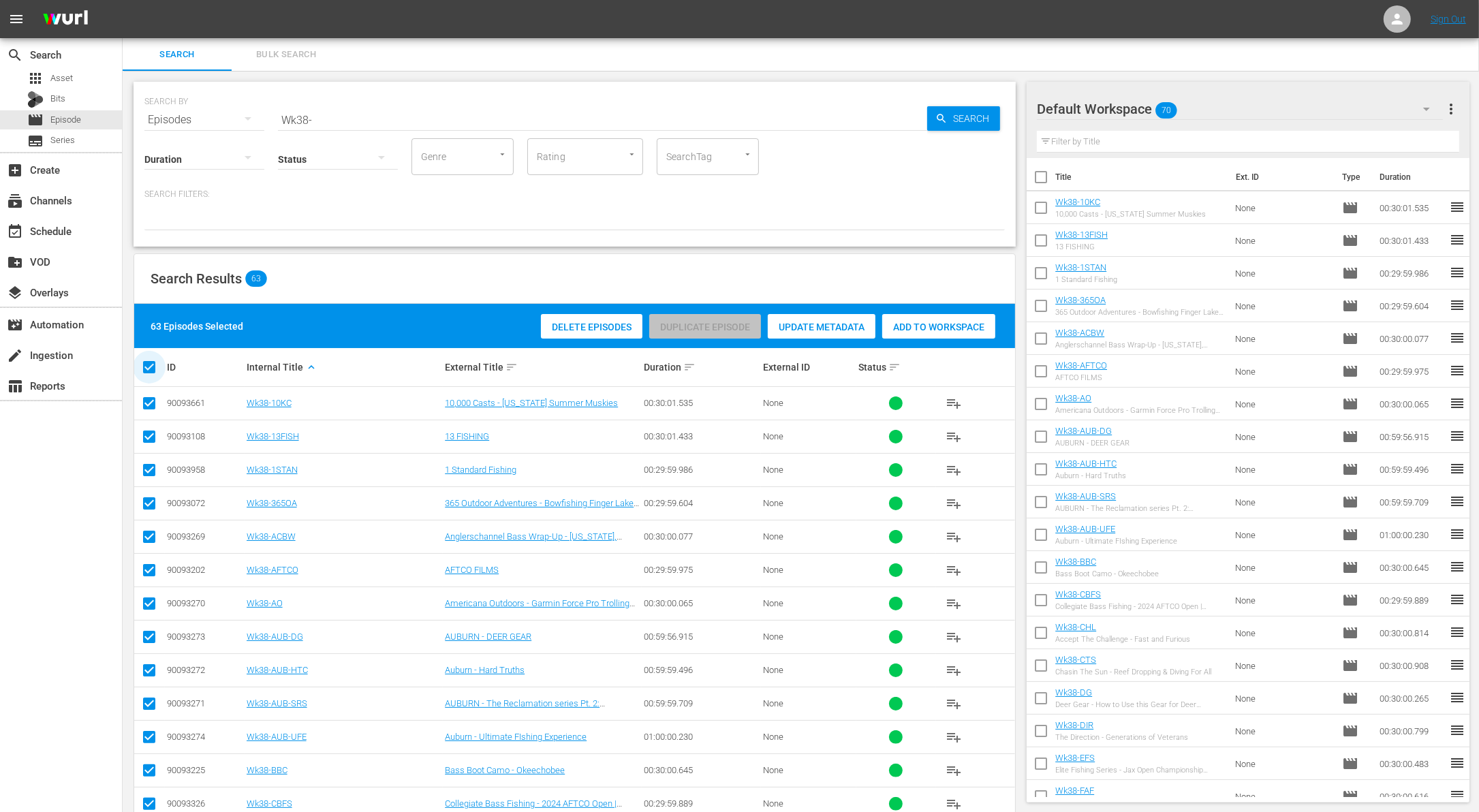
checkbox input "false"
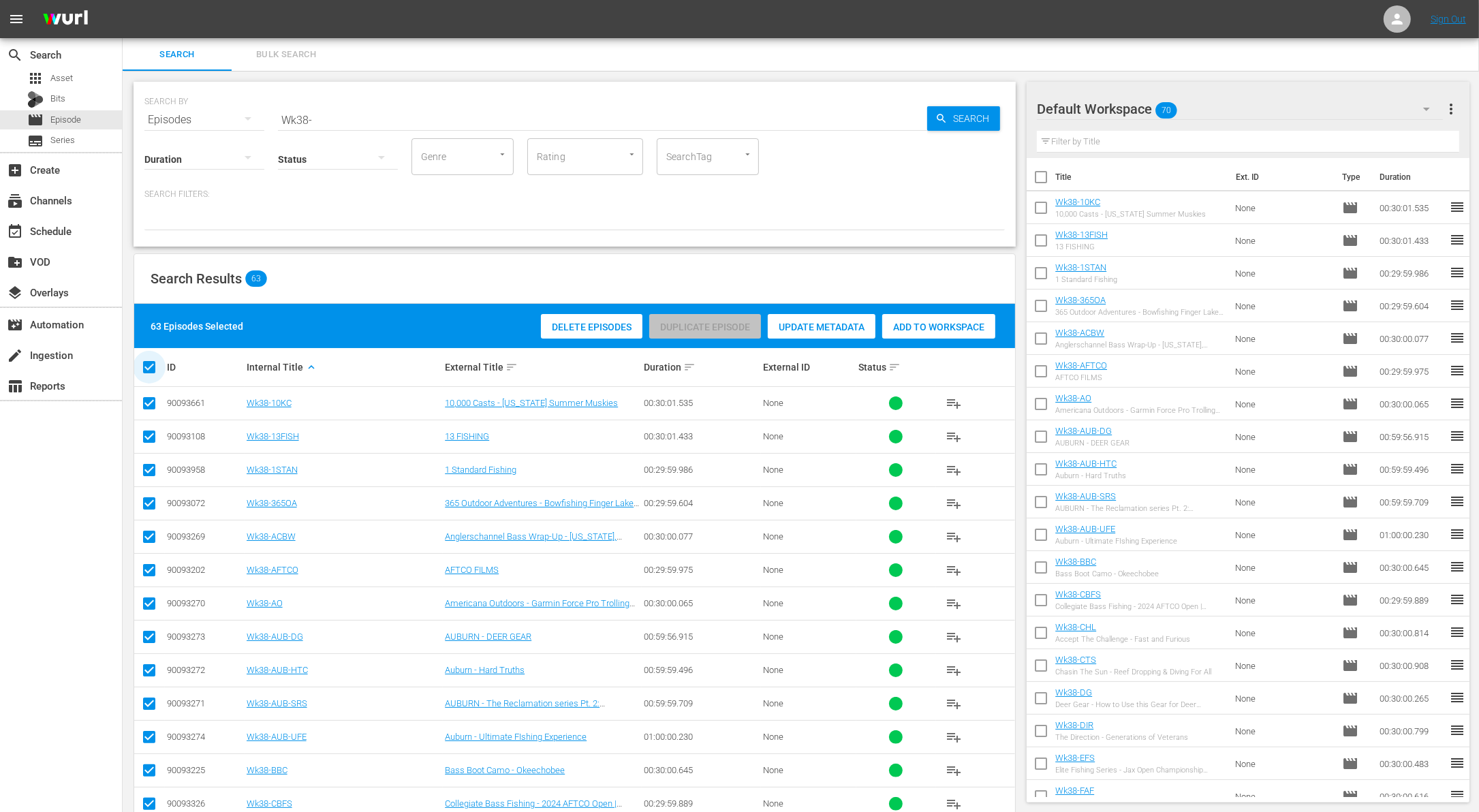
checkbox input "false"
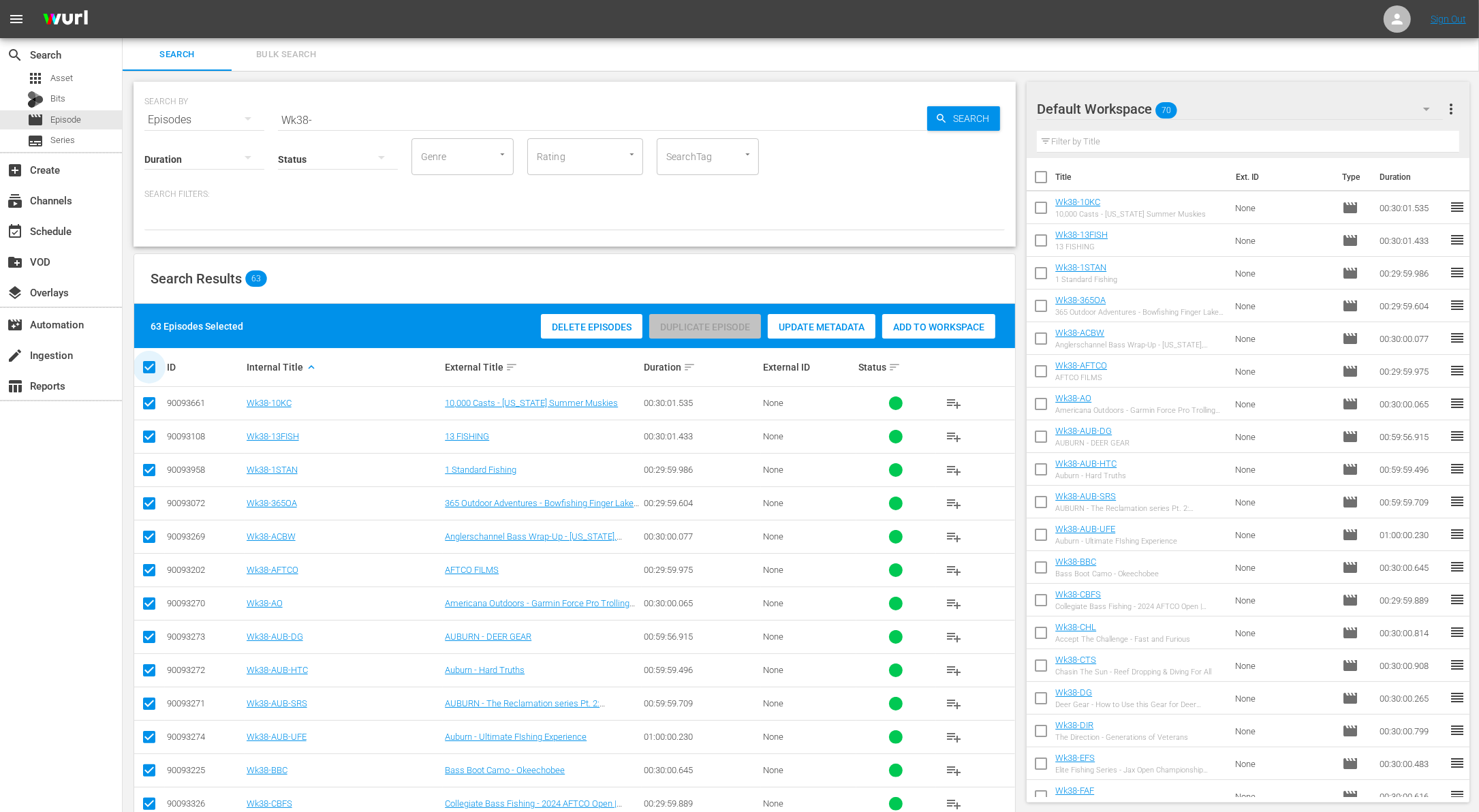
checkbox input "false"
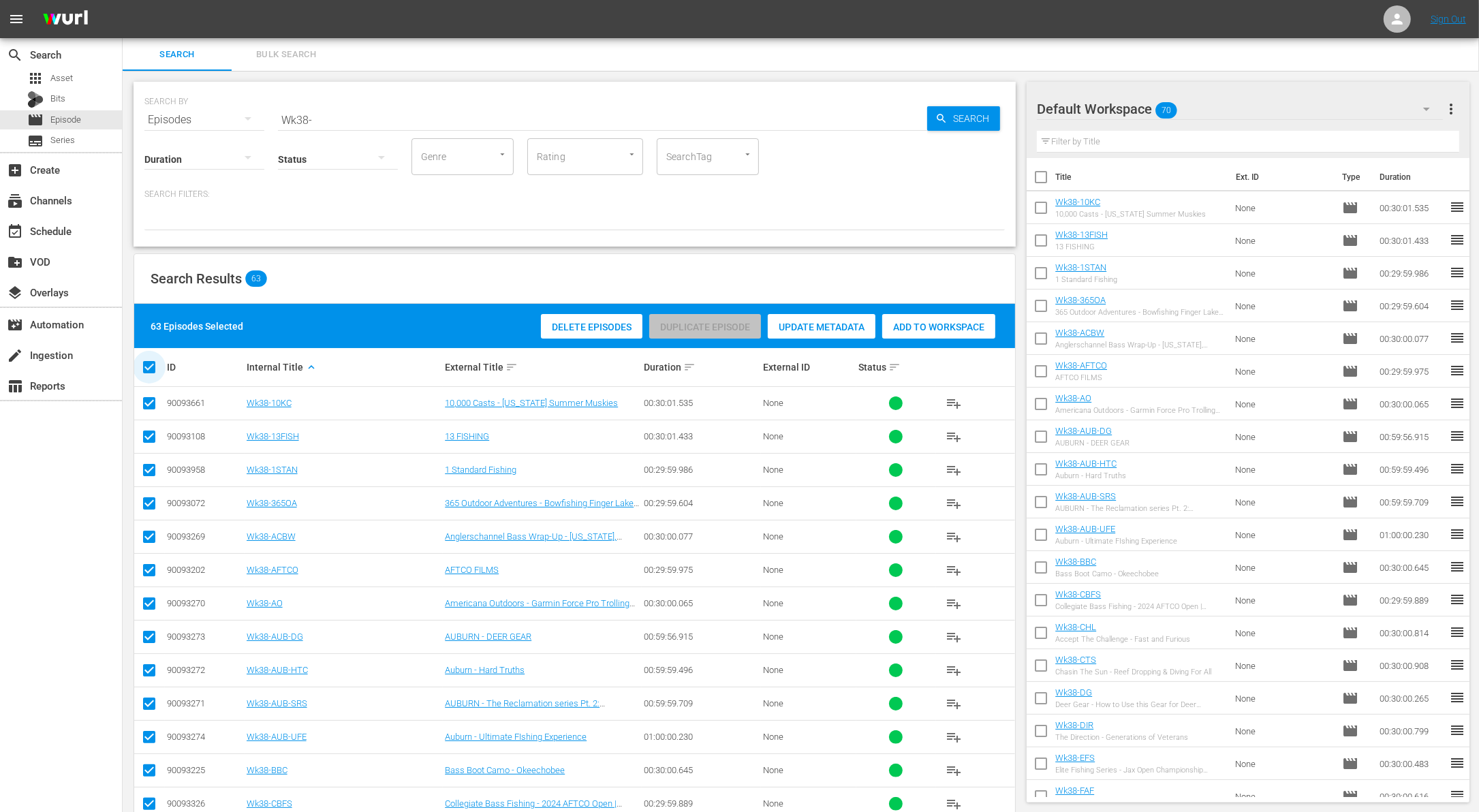
checkbox input "false"
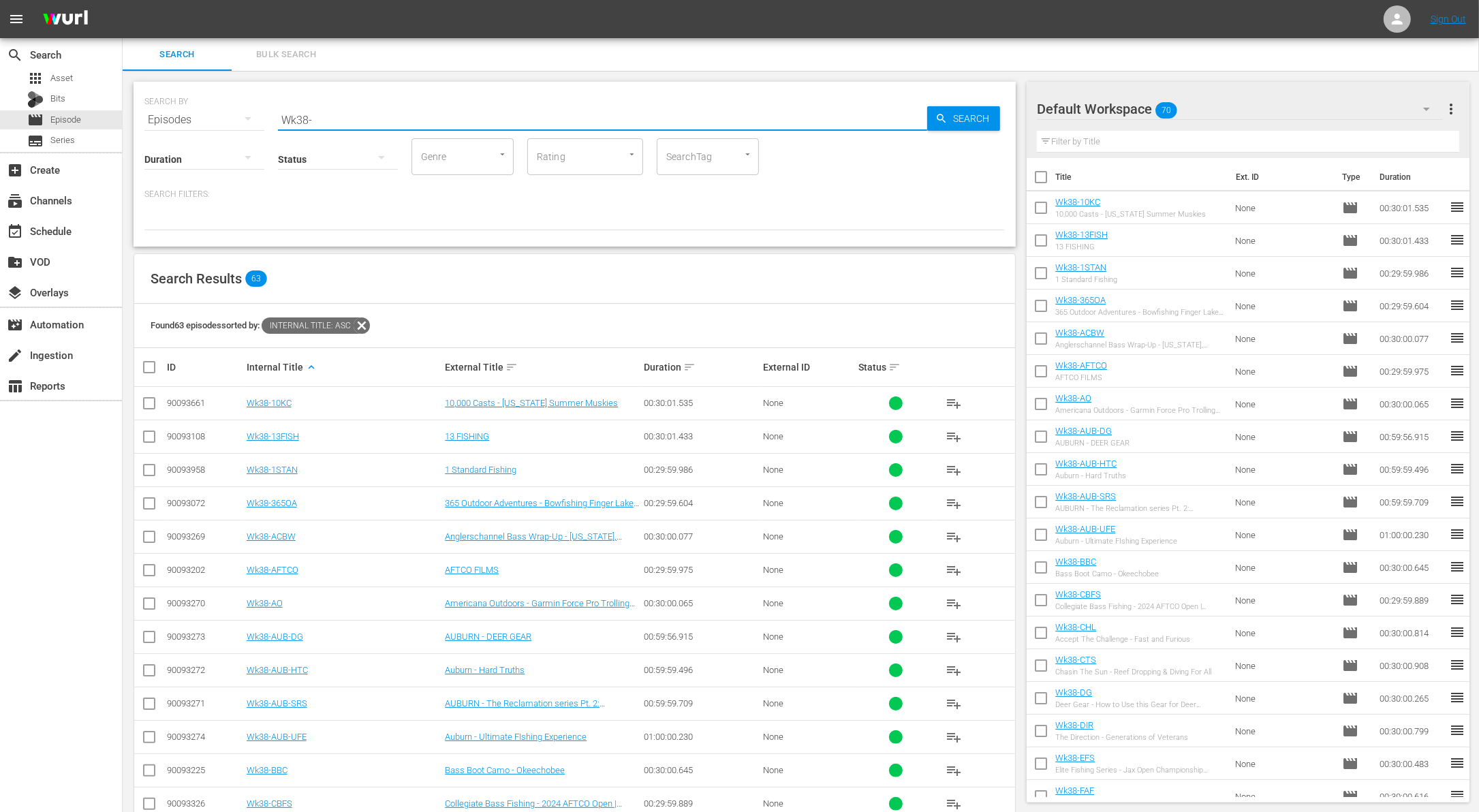
click at [358, 116] on input "Wk38-" at bounding box center [602, 120] width 649 height 33
type input "Wk37-TIFR"
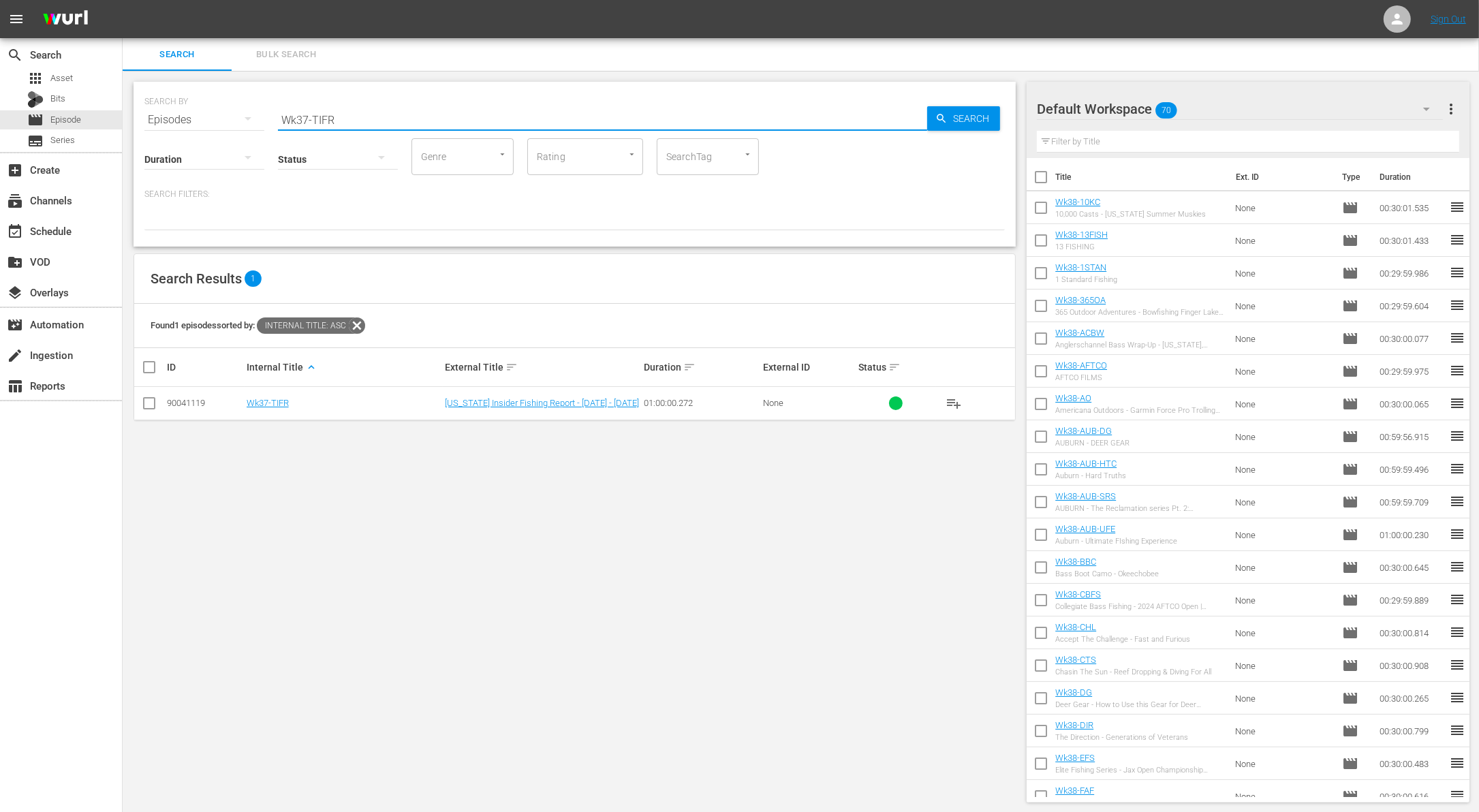
click at [959, 408] on span "playlist_add" at bounding box center [954, 403] width 16 height 16
click at [196, 504] on div "SEARCH BY Search By Episodes Search ID, Title, Description, Keywords, or Catego…" at bounding box center [574, 442] width 904 height 742
click at [76, 70] on div "apps Asset" at bounding box center [61, 78] width 122 height 19
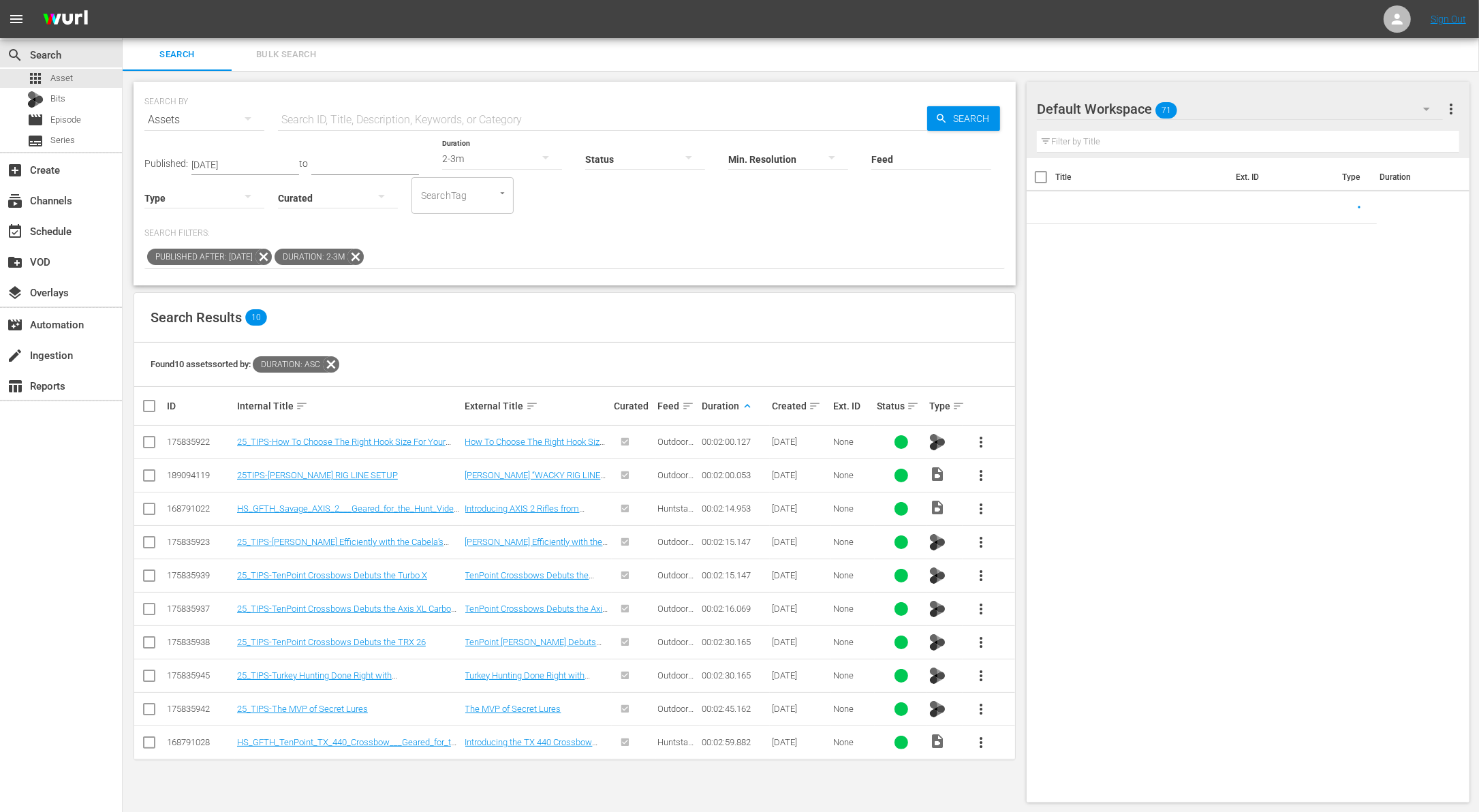
click at [272, 251] on icon at bounding box center [264, 256] width 18 height 18
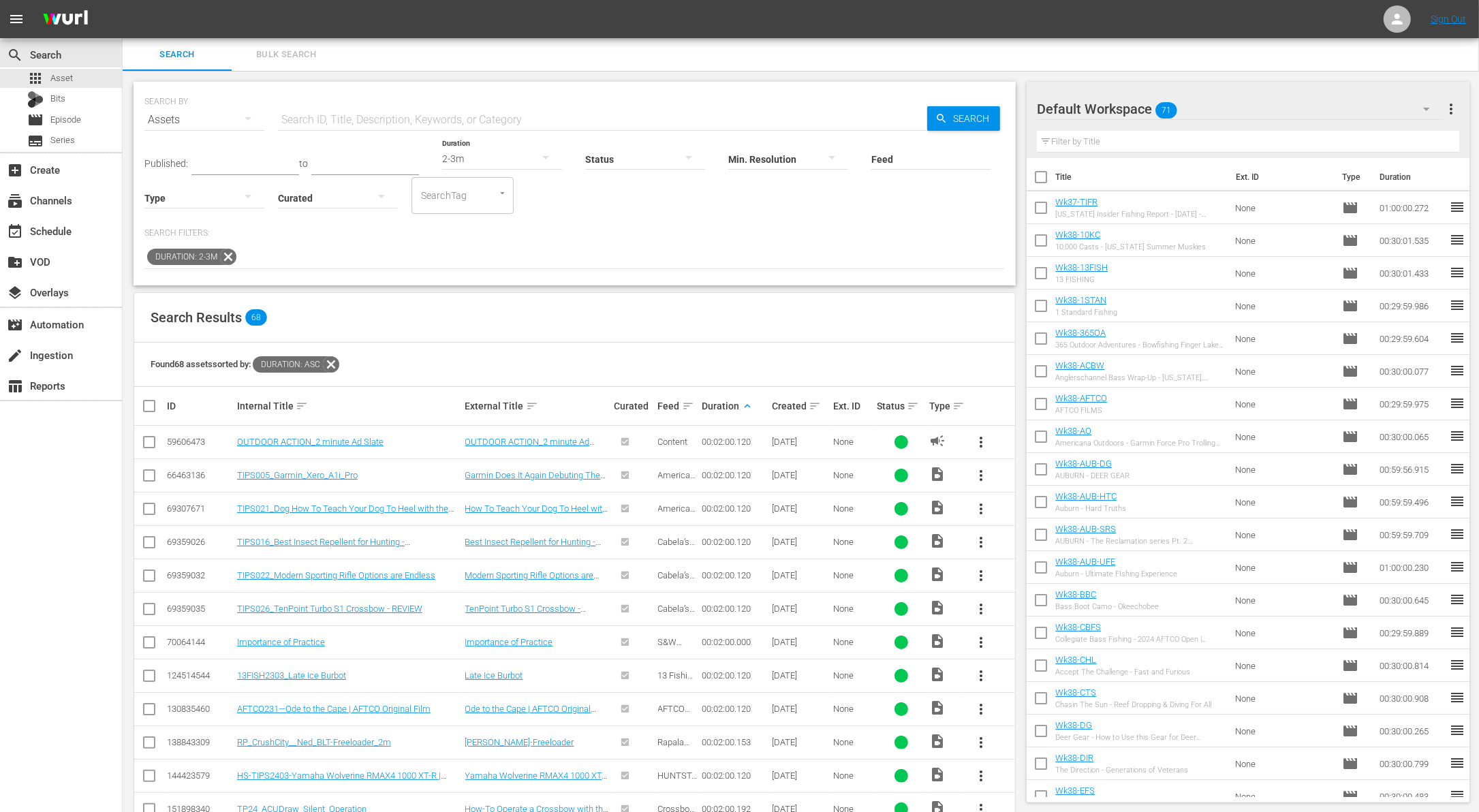
click at [227, 254] on icon at bounding box center [228, 256] width 18 height 18
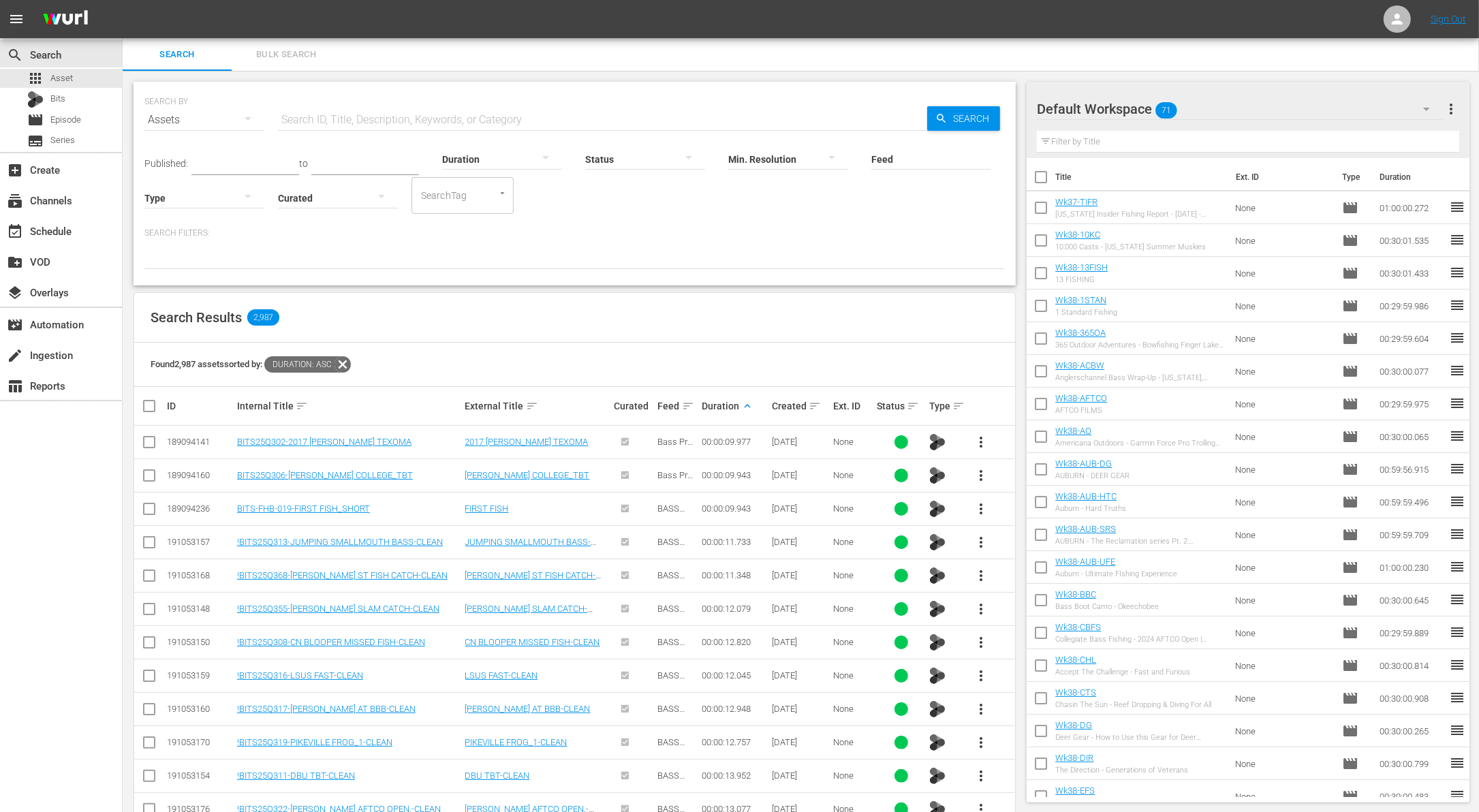
click at [53, 717] on div "search Search apps Asset Bits movie Episode subtitles Series add_box Create sub…" at bounding box center [61, 444] width 123 height 812
